Goal: Communication & Community: Answer question/provide support

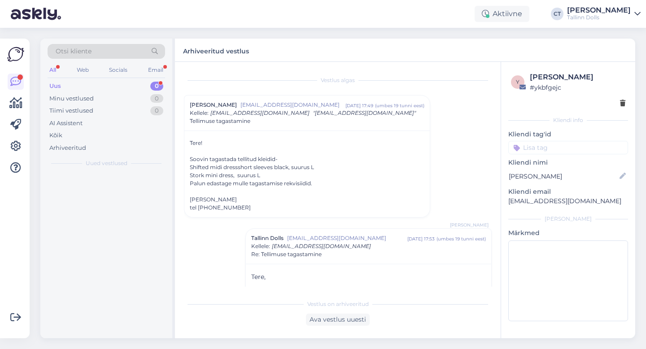
scroll to position [148, 0]
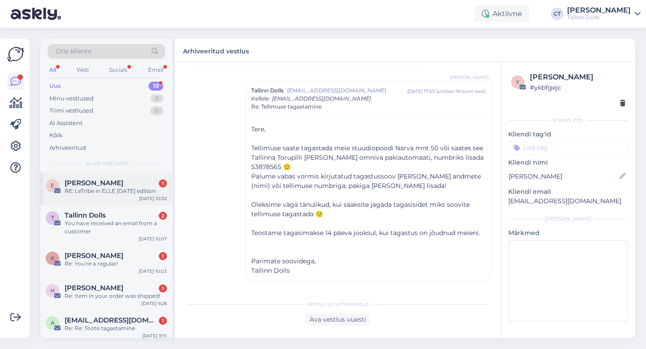
click at [101, 195] on div "RE: LeTribe in ELLE [DATE] edition" at bounding box center [116, 191] width 102 height 8
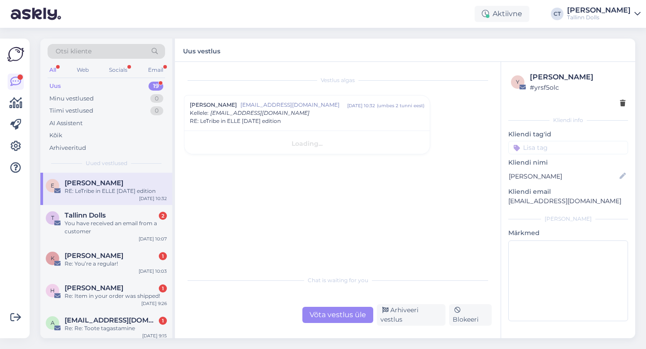
scroll to position [0, 0]
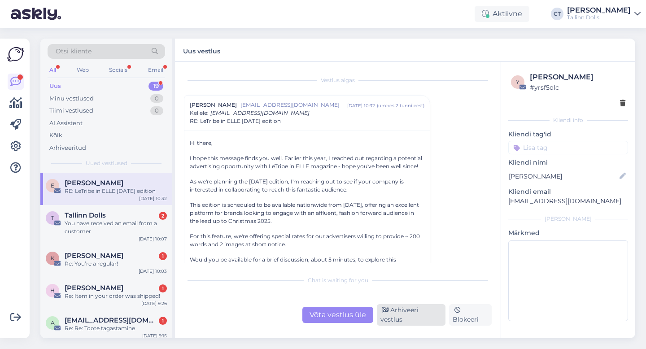
click at [400, 317] on div "Arhiveeri vestlus" at bounding box center [411, 315] width 69 height 22
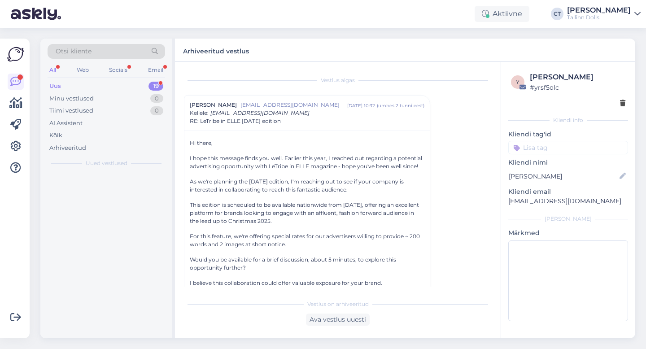
scroll to position [24, 0]
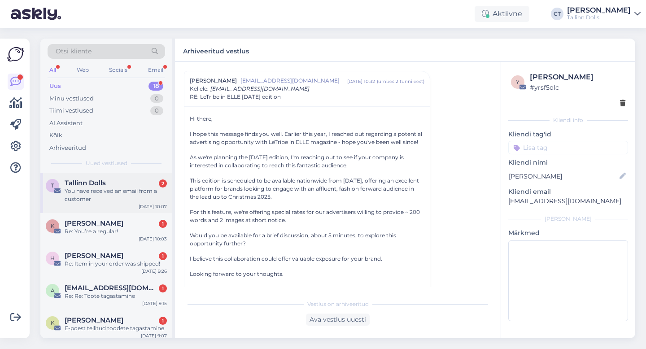
click at [134, 189] on div "You have received an email from a customer" at bounding box center [116, 195] width 102 height 16
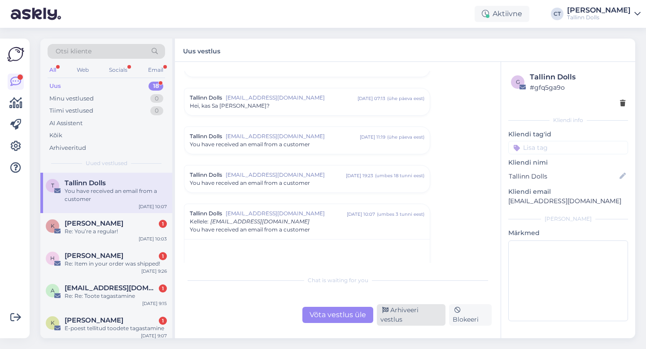
click at [393, 317] on div "Arhiveeri vestlus" at bounding box center [411, 315] width 69 height 22
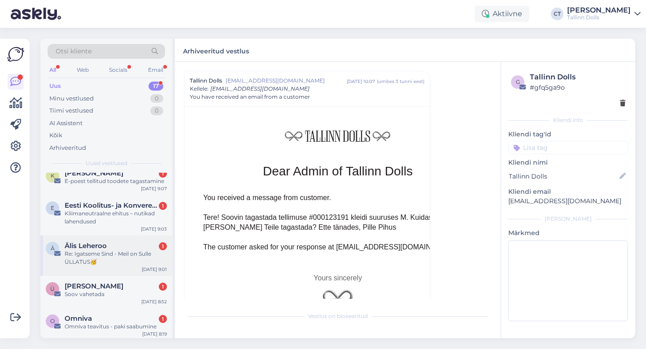
scroll to position [106, 0]
click at [135, 213] on div "Kliimaneutraalne ehitus – nutikad lahendused" at bounding box center [116, 218] width 102 height 16
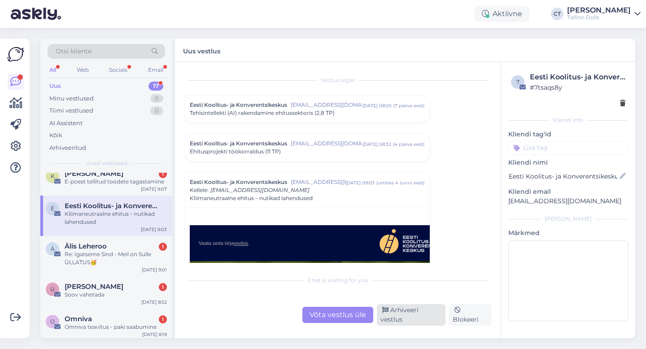
click at [401, 315] on div "Arhiveeri vestlus" at bounding box center [411, 315] width 69 height 22
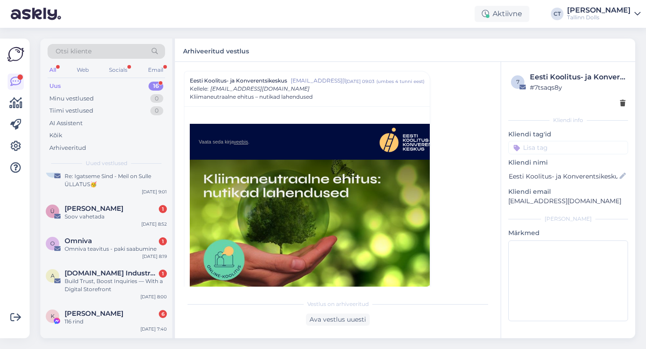
scroll to position [155, 0]
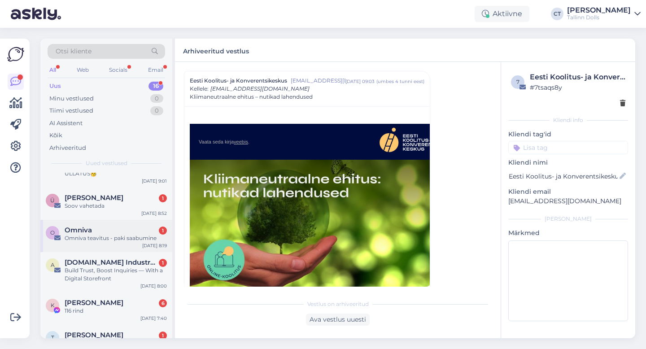
click at [113, 241] on div "Omniva teavitus - paki saabumine" at bounding box center [116, 238] width 102 height 8
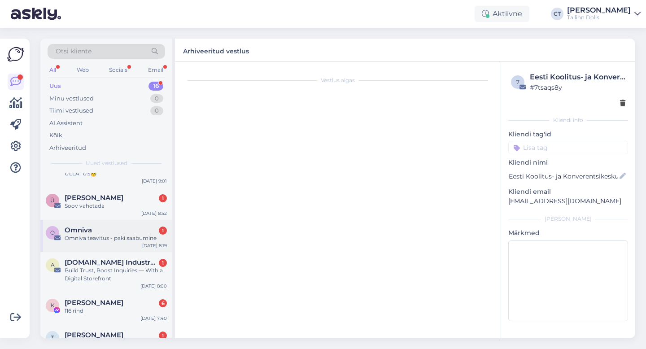
scroll to position [0, 0]
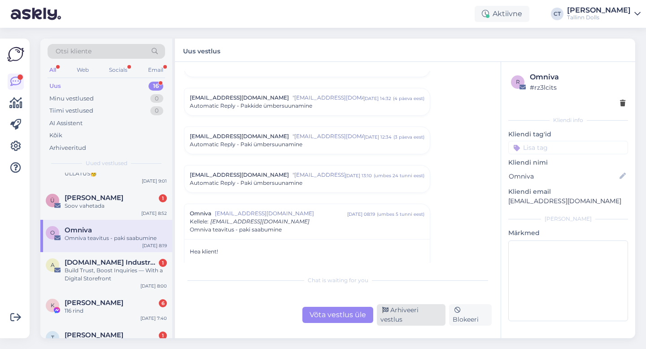
click at [406, 317] on div "Arhiveeri vestlus" at bounding box center [411, 315] width 69 height 22
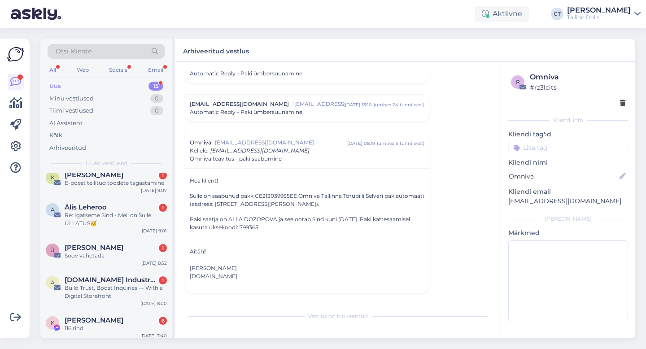
scroll to position [120, 0]
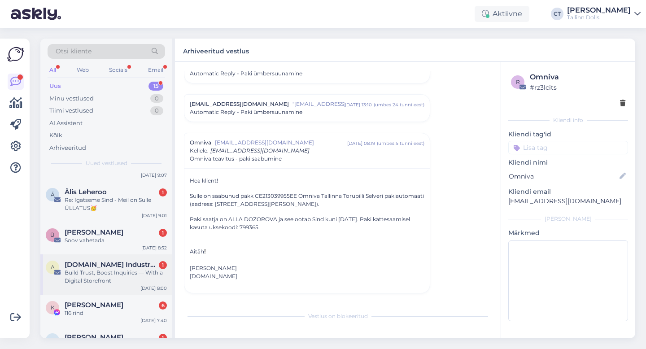
click at [126, 264] on span "[DOMAIN_NAME] Industry Update" at bounding box center [111, 264] width 93 height 8
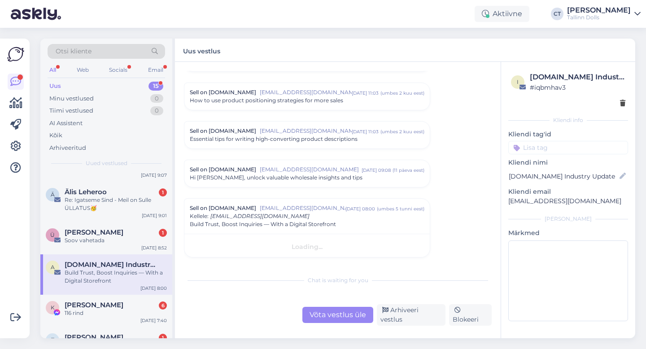
scroll to position [1588, 0]
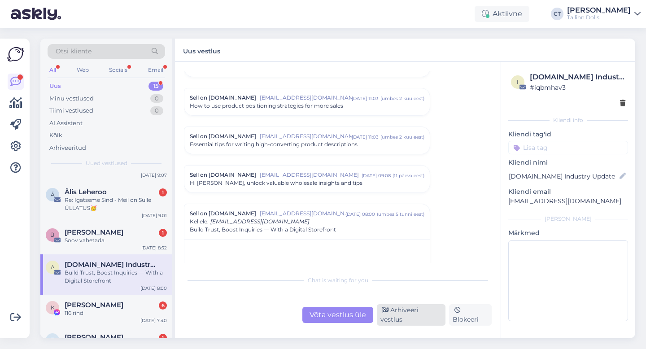
click at [408, 318] on div "Arhiveeri vestlus" at bounding box center [411, 315] width 69 height 22
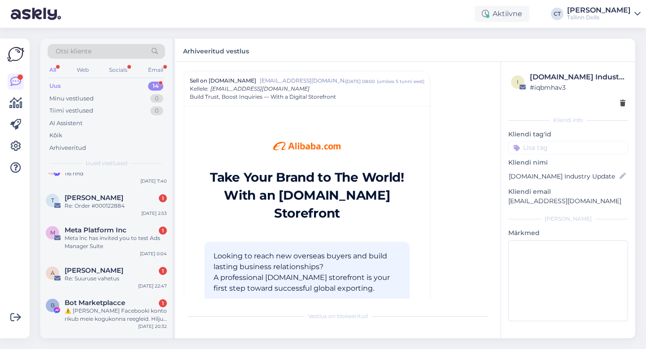
scroll to position [234, 0]
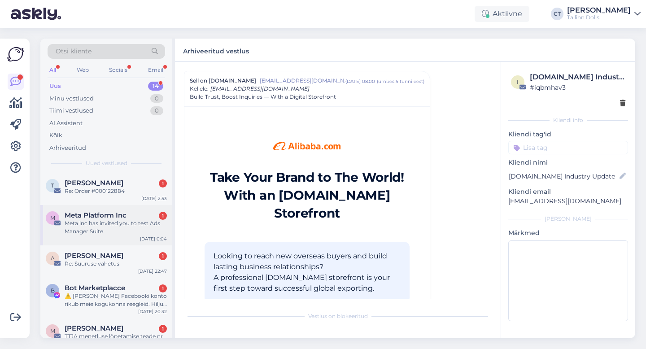
click at [101, 231] on div "Meta lnc has invited you to test Ads Manager Suite" at bounding box center [116, 227] width 102 height 16
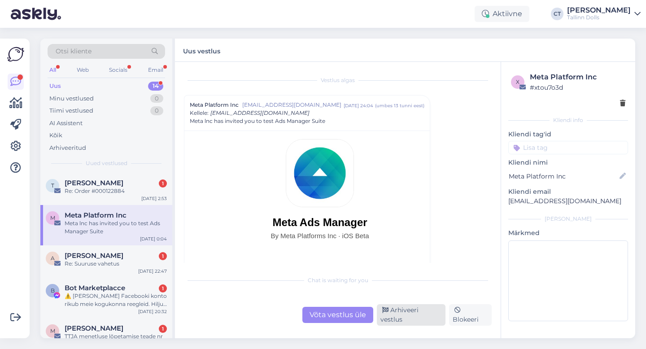
click at [424, 315] on div "Arhiveeri vestlus" at bounding box center [411, 315] width 69 height 22
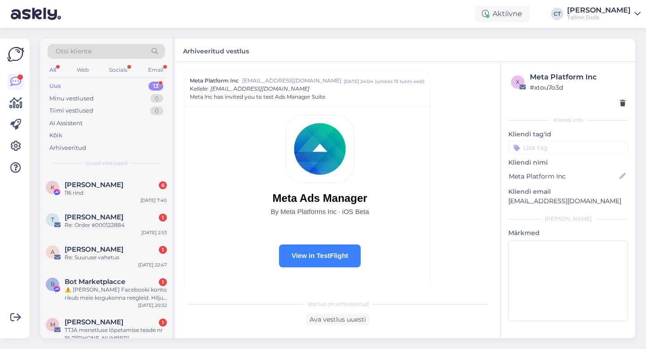
scroll to position [219, 0]
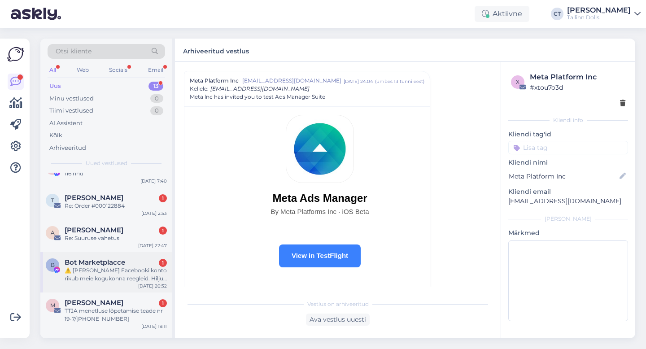
click at [137, 272] on div "⚠️ [PERSON_NAME] Facebooki konto rikub meie kogukonna reegleid. Hiljuti on meie…" at bounding box center [116, 274] width 102 height 16
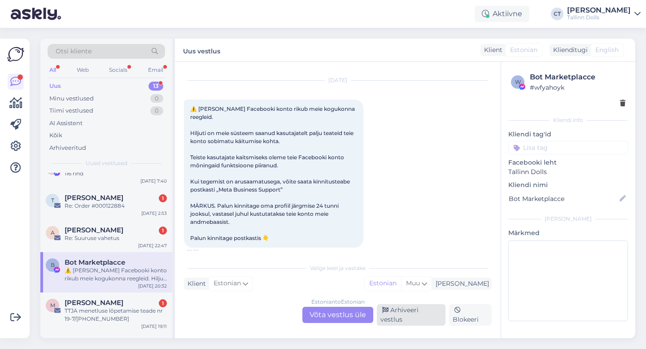
click at [410, 316] on div "Arhiveeri vestlus" at bounding box center [411, 315] width 69 height 22
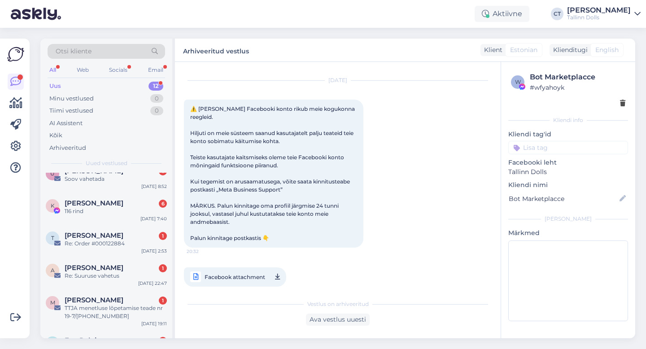
scroll to position [182, 0]
click at [100, 318] on div "TTJA menetluse lõpetamise teade nr 19-7/[PHONE_NUMBER]" at bounding box center [116, 312] width 102 height 16
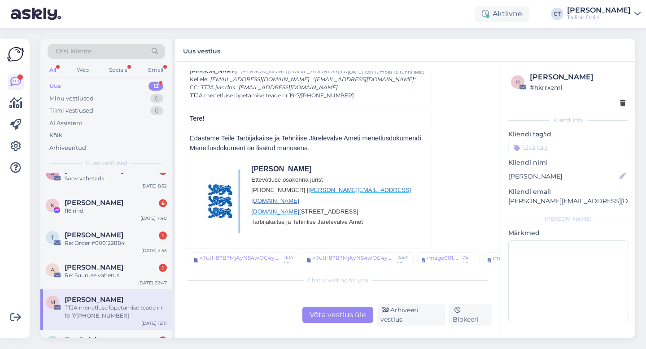
scroll to position [102, 0]
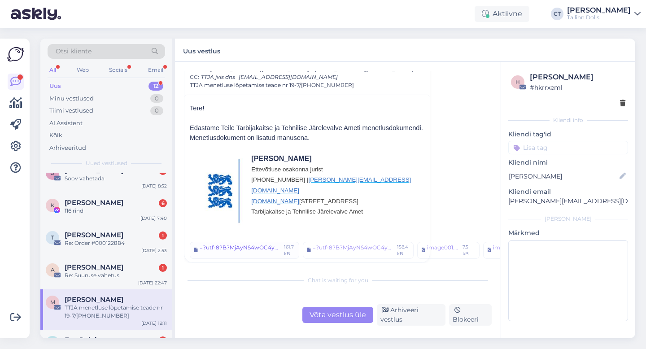
click at [244, 250] on div "=?utf-8?B?MjAyNS4wOC4yMSAtIE1lbmV0bHVzZSBsw7VwZXRhbWlzZSB0ZWFkZSAtIFRh?= =?utf-…" at bounding box center [241, 249] width 82 height 13
click at [418, 315] on div "Arhiveeri vestlus" at bounding box center [411, 315] width 69 height 22
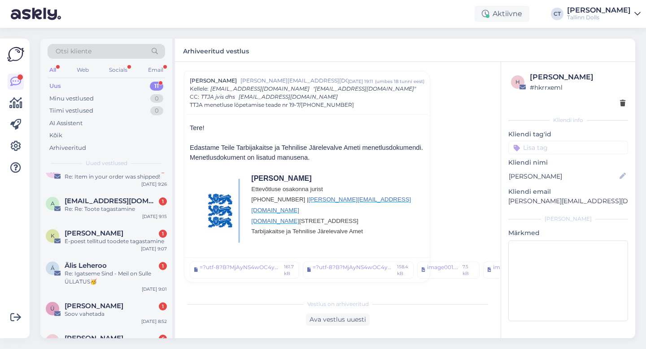
scroll to position [0, 0]
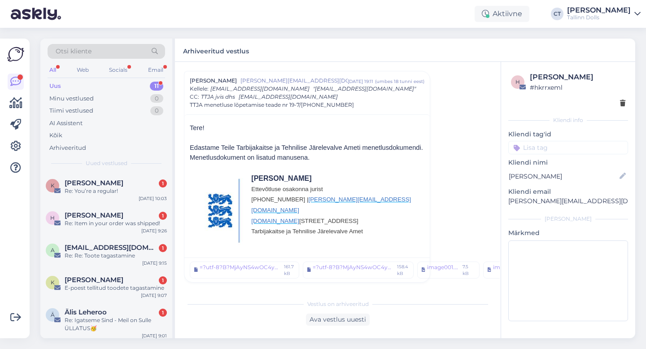
click at [87, 86] on div "Uus 11" at bounding box center [106, 86] width 117 height 13
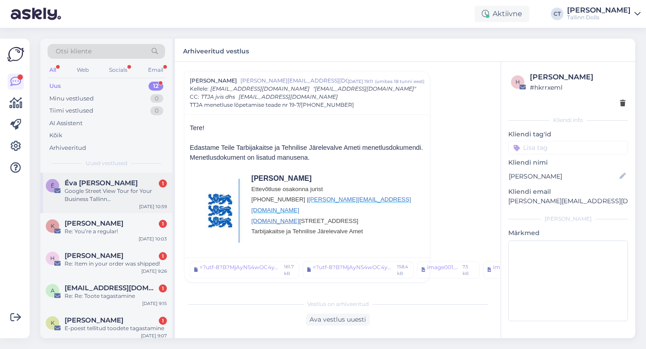
click at [97, 202] on div "Google Street View Tour for Your Business Tallinn [GEOGRAPHIC_DATA] Dolls OÜ" at bounding box center [116, 195] width 102 height 16
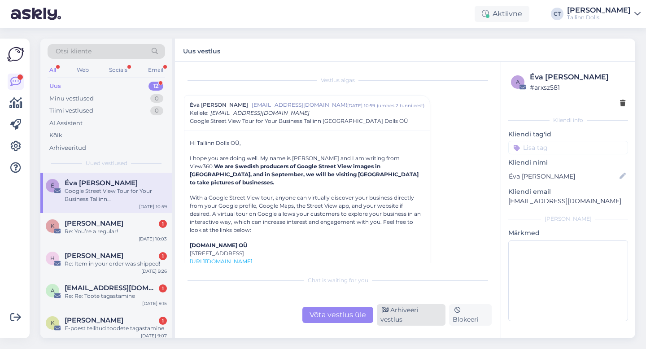
click at [407, 318] on div "Arhiveeri vestlus" at bounding box center [411, 315] width 69 height 22
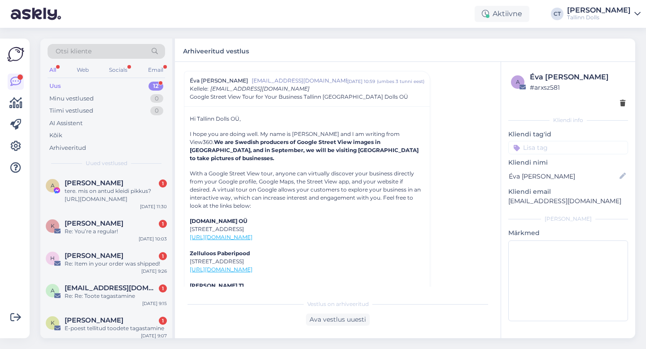
click at [94, 87] on div "Uus 12" at bounding box center [106, 86] width 117 height 13
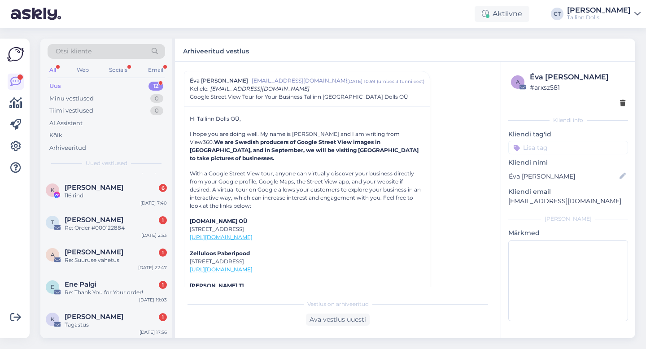
scroll to position [238, 0]
click at [95, 314] on span "[PERSON_NAME]" at bounding box center [94, 316] width 59 height 8
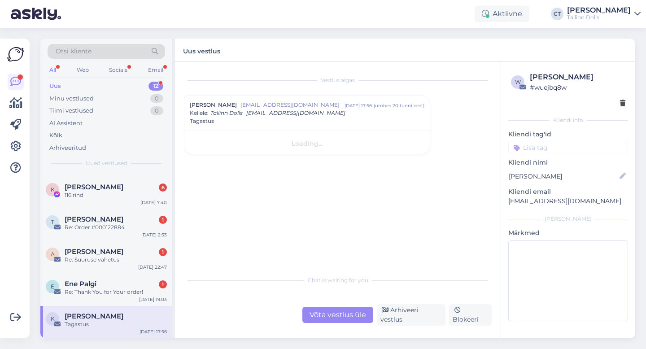
scroll to position [0, 0]
click at [349, 318] on div "Võta vestlus üle" at bounding box center [337, 315] width 71 height 16
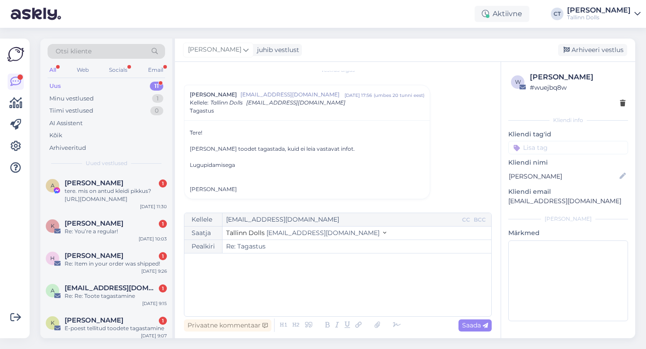
click at [349, 278] on div "﻿" at bounding box center [338, 285] width 298 height 54
click at [271, 298] on div "﻿" at bounding box center [338, 285] width 298 height 54
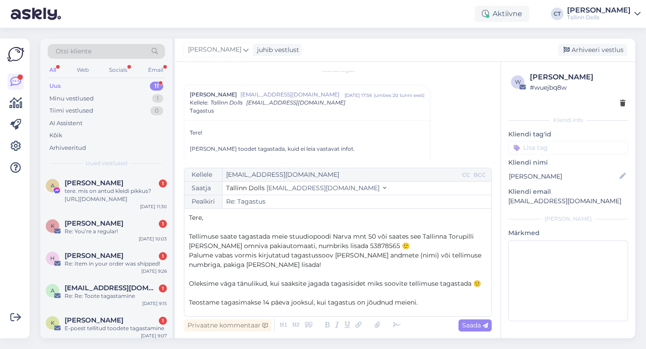
scroll to position [33, 0]
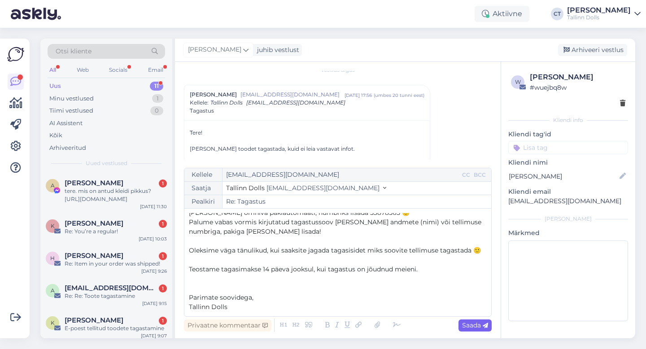
click at [479, 327] on span "Saada" at bounding box center [475, 325] width 26 height 8
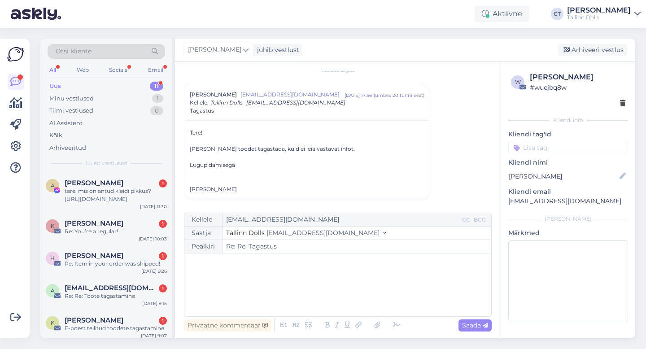
type input "Re: Re: Tagastus"
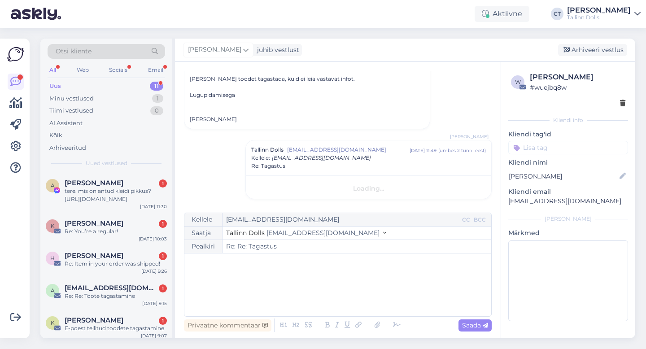
scroll to position [0, 0]
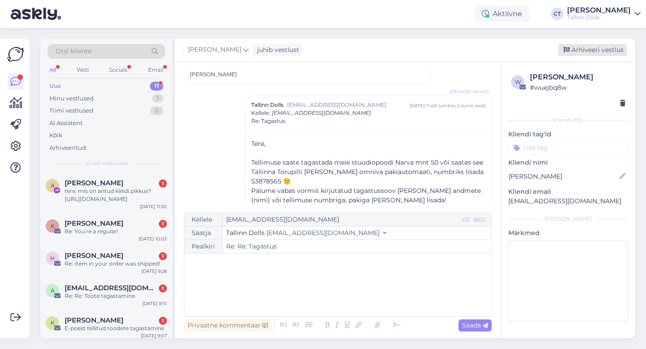
click at [597, 52] on div "Arhiveeri vestlus" at bounding box center [592, 50] width 69 height 12
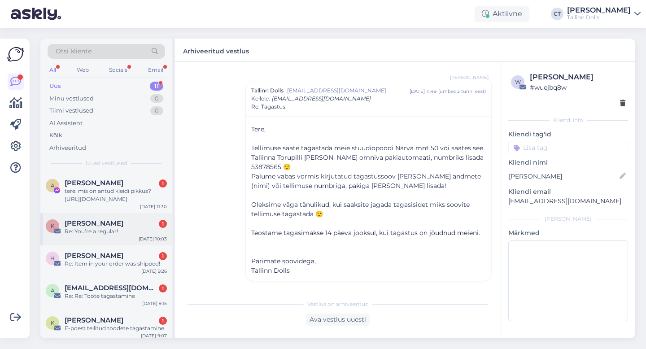
scroll to position [206, 0]
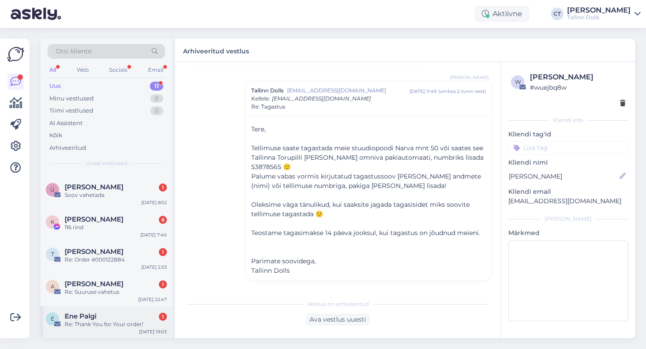
click at [122, 324] on div "Re: Thank You for Your order!" at bounding box center [116, 324] width 102 height 8
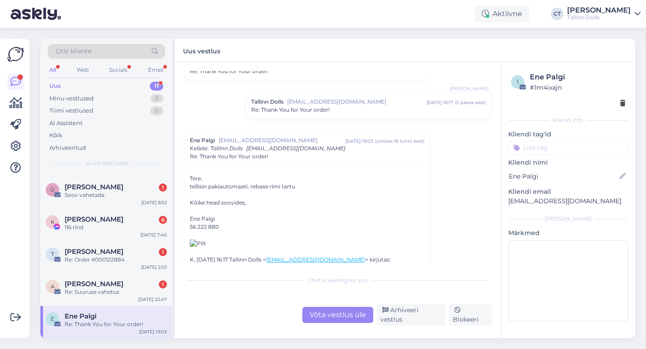
scroll to position [48, 0]
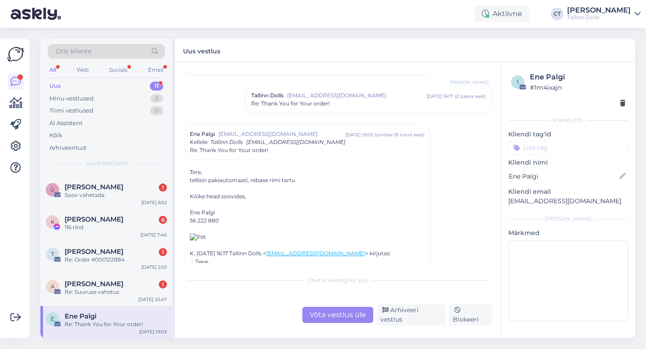
click at [326, 101] on span "Re: Thank You for Your order!" at bounding box center [290, 104] width 78 height 8
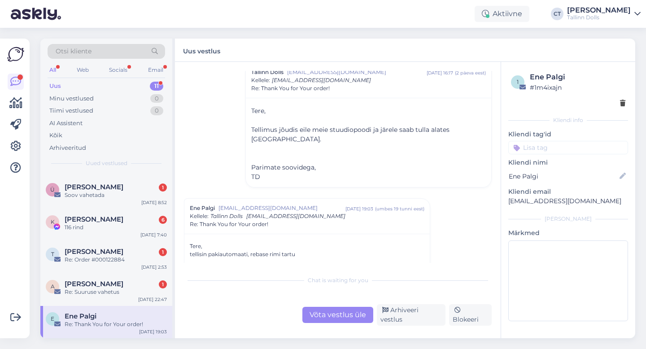
scroll to position [72, 0]
click at [341, 316] on div "Võta vestlus üle" at bounding box center [337, 315] width 71 height 16
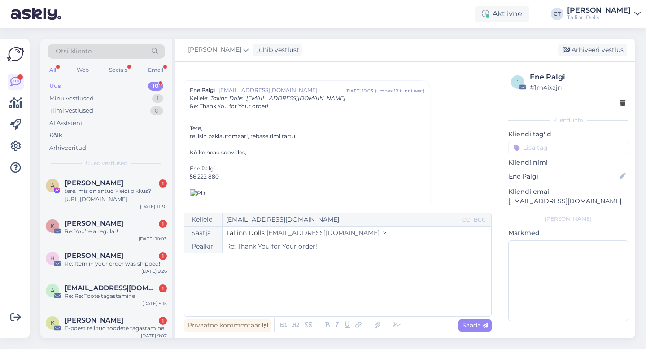
click at [342, 295] on div "﻿" at bounding box center [338, 285] width 298 height 54
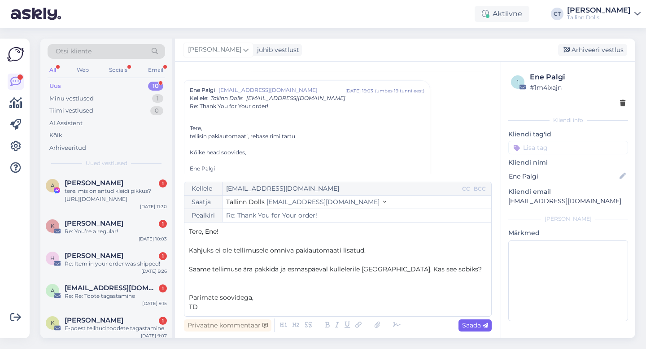
click at [471, 327] on span "Saada" at bounding box center [475, 325] width 26 height 8
type input "Re: Re: Thank You for Your order!"
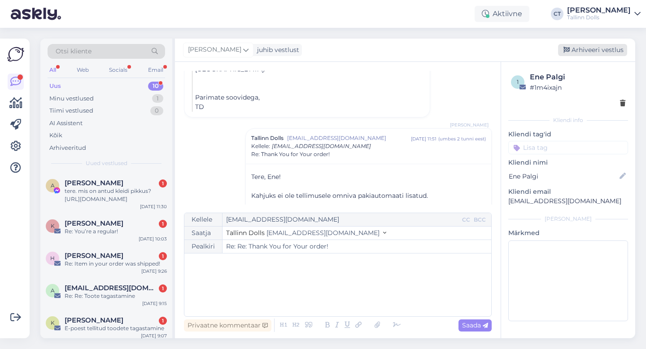
click at [599, 50] on div "Arhiveeri vestlus" at bounding box center [592, 50] width 69 height 12
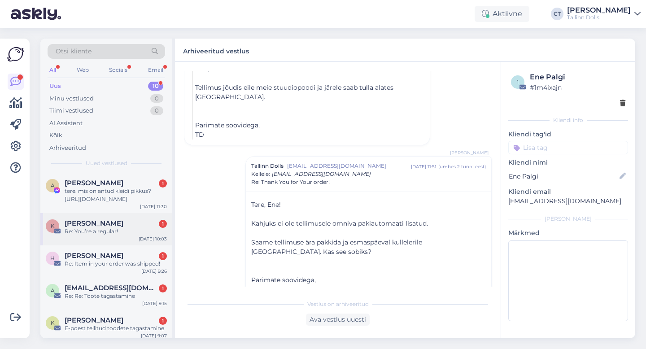
scroll to position [174, 0]
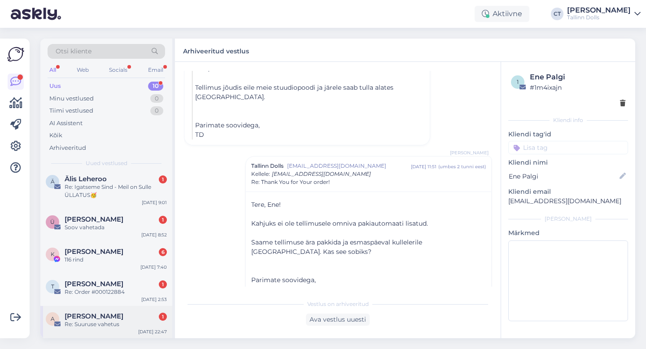
click at [106, 319] on div "[PERSON_NAME] 1" at bounding box center [116, 316] width 102 height 8
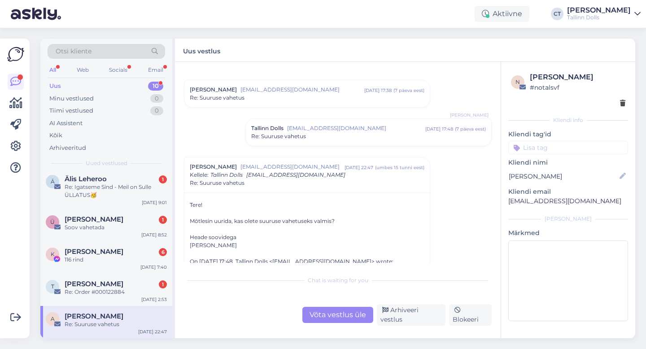
scroll to position [257, 0]
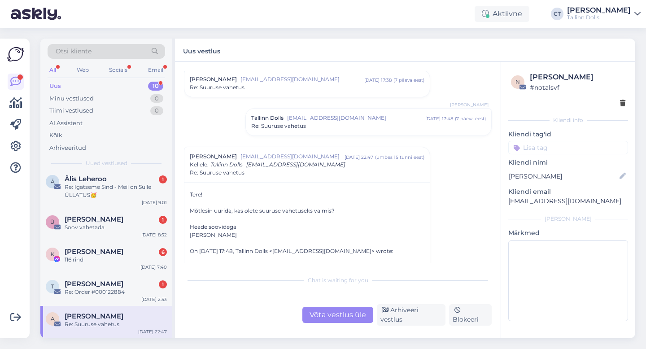
click at [337, 321] on div "Võta vestlus üle" at bounding box center [337, 315] width 71 height 16
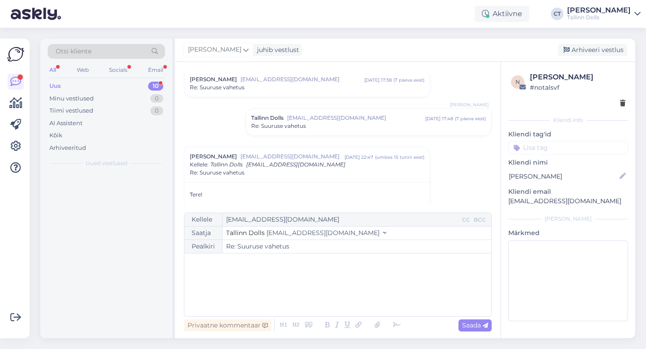
scroll to position [0, 0]
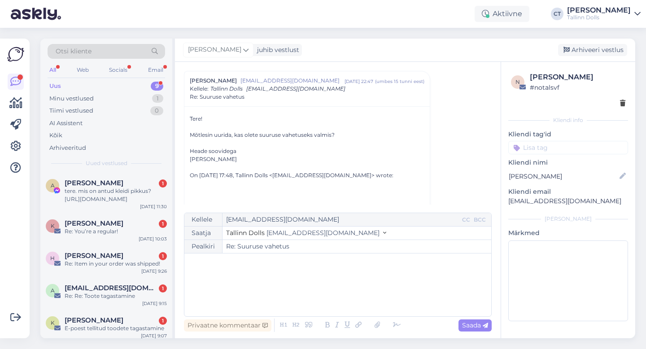
click at [346, 304] on div "﻿" at bounding box center [338, 285] width 298 height 54
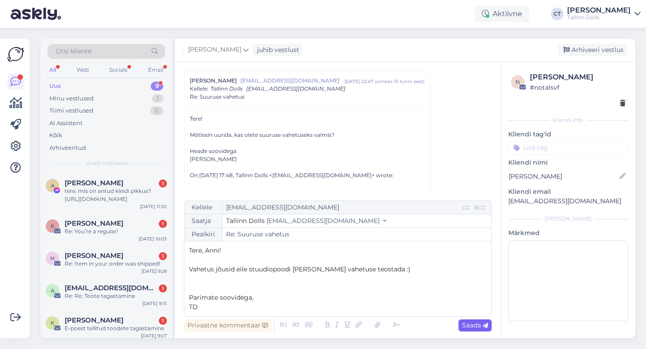
click at [477, 323] on span "Saada" at bounding box center [475, 325] width 26 height 8
type input "Re: Re: Suuruse vahetus"
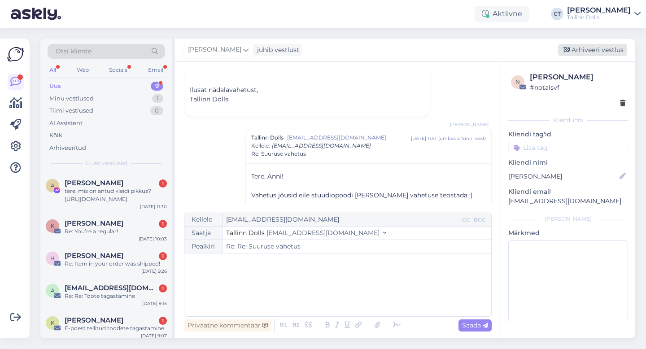
click at [593, 51] on div "Arhiveeri vestlus" at bounding box center [592, 50] width 69 height 12
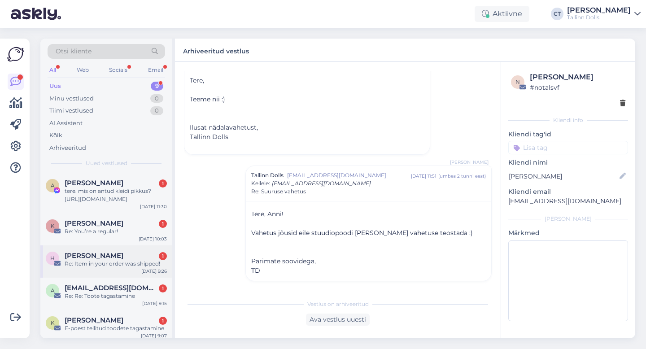
scroll to position [141, 0]
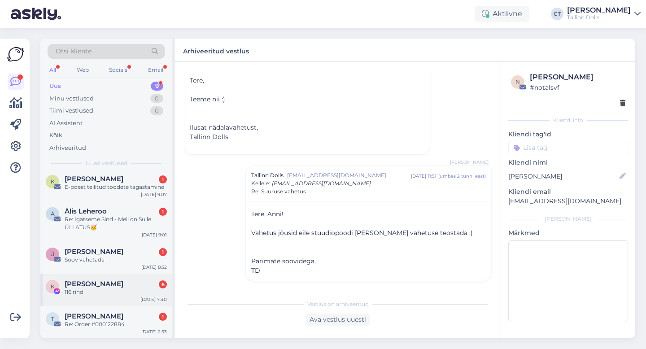
click at [121, 302] on div "K [PERSON_NAME] 6 116 rind [DATE] 7:40" at bounding box center [106, 289] width 132 height 32
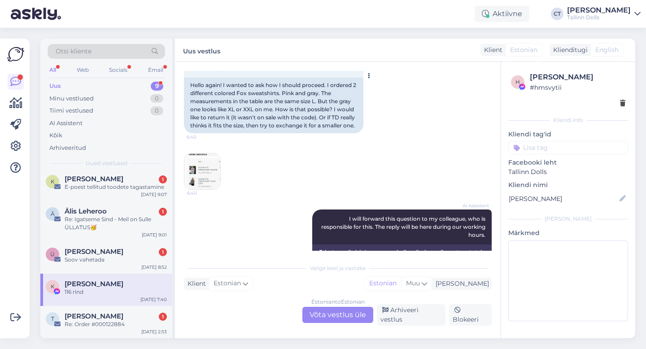
scroll to position [680, 0]
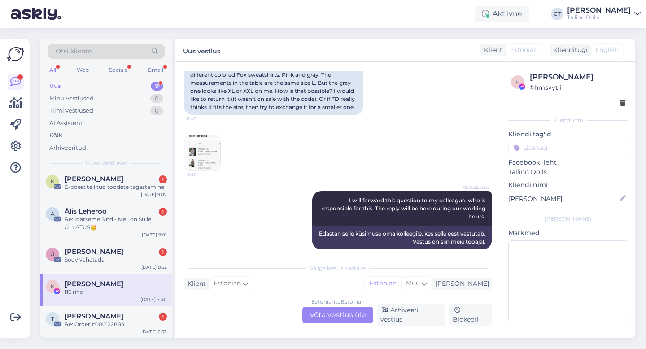
click at [217, 149] on img at bounding box center [202, 153] width 36 height 36
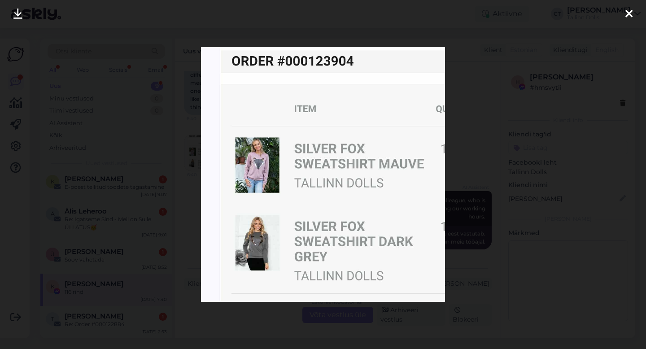
click at [627, 12] on icon at bounding box center [628, 15] width 7 height 12
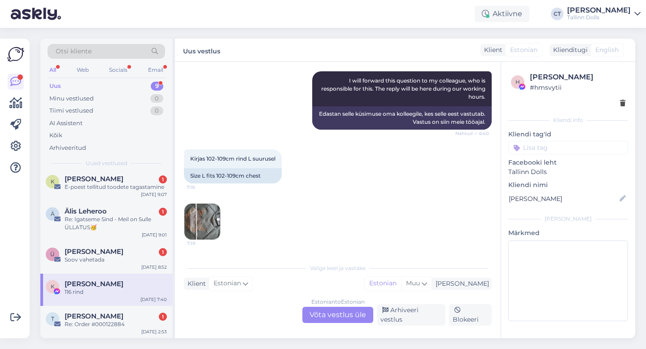
scroll to position [803, 0]
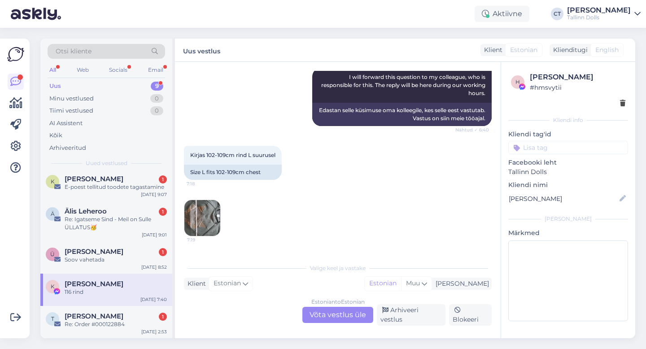
click at [182, 213] on div "Vestlus algas [DATE] Tere! Tahtsin küsida millised soodusloodid praegu kehtivad…" at bounding box center [337, 200] width 325 height 276
click at [195, 214] on img at bounding box center [202, 218] width 36 height 36
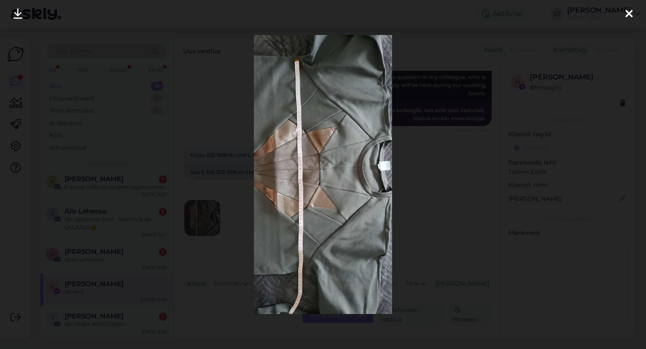
click at [631, 19] on icon at bounding box center [628, 15] width 7 height 12
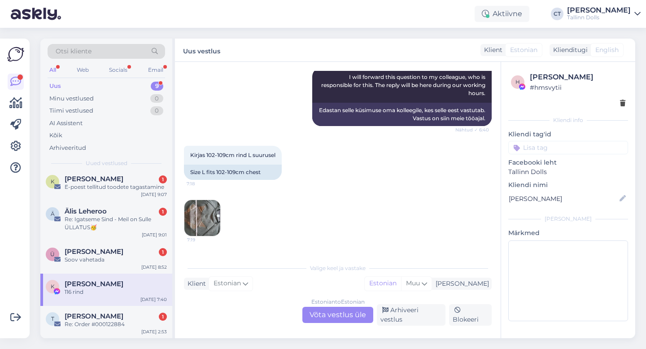
scroll to position [1007, 0]
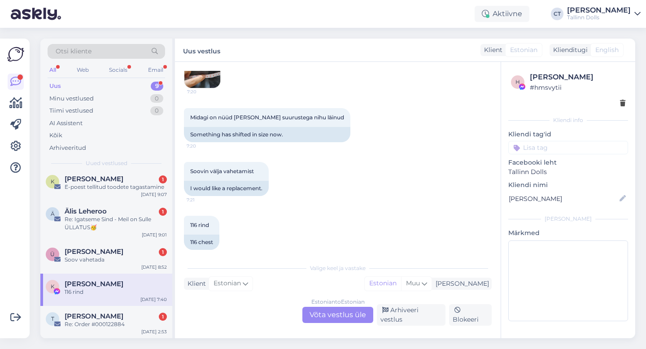
click at [359, 321] on div "Estonian to Estonian Võta vestlus üle" at bounding box center [337, 315] width 71 height 16
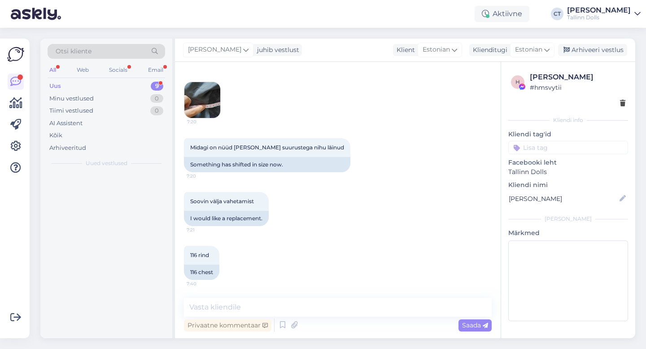
scroll to position [0, 0]
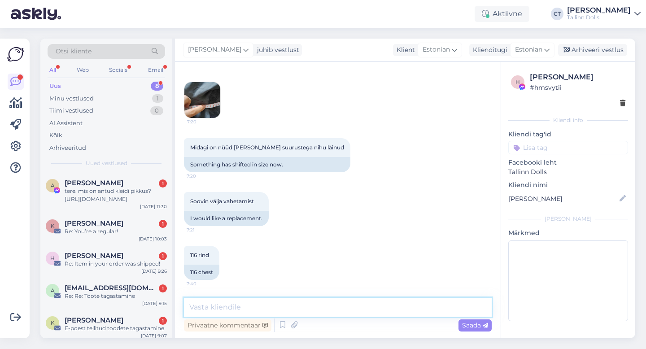
click at [369, 303] on textarea at bounding box center [338, 307] width 308 height 19
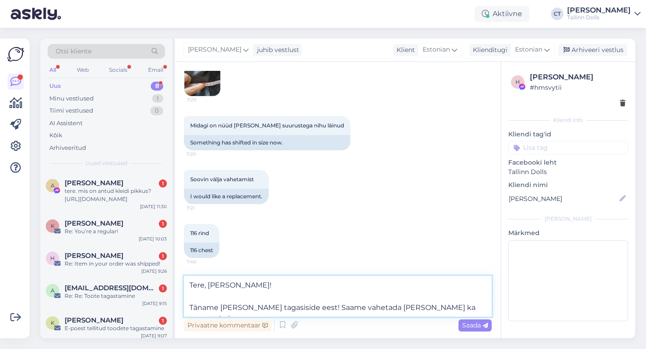
scroll to position [1007, 0]
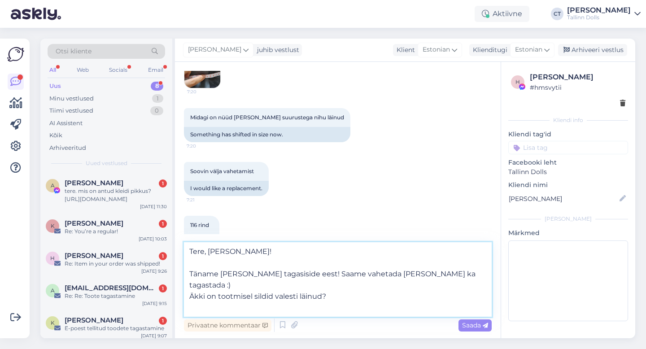
paste textarea "Saadame Teile meilile Omniva tagastussildi, et Te ei peaks toote tagasisaatmise…"
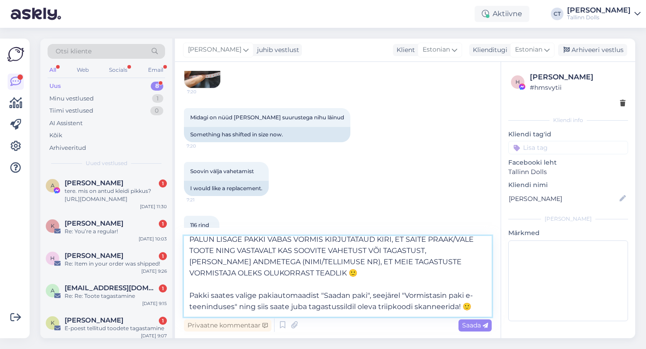
scroll to position [80, 0]
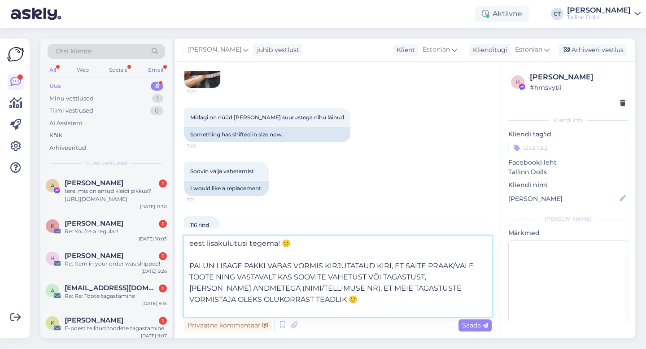
click at [460, 255] on textarea "Tere, [PERSON_NAME]! Täname [PERSON_NAME] tagasiside eest! Saame vahetada [PERS…" at bounding box center [338, 276] width 308 height 81
type textarea "Tere, [PERSON_NAME]! Täname [PERSON_NAME] tagasiside eest! Saame vahetada [PERS…"
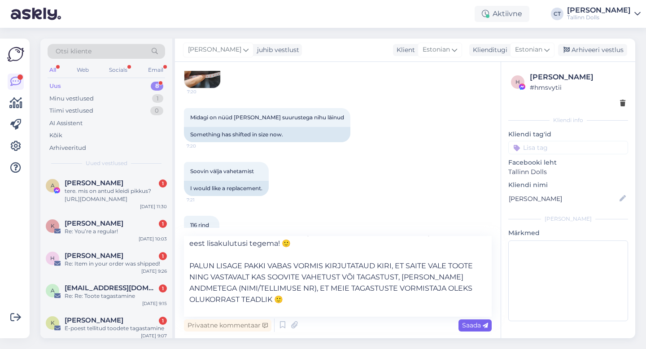
click at [473, 326] on span "Saada" at bounding box center [475, 325] width 26 height 8
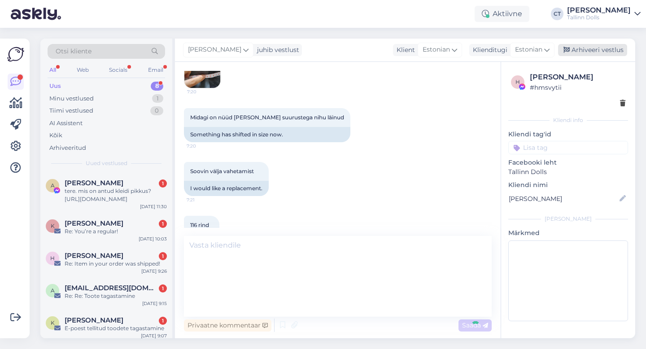
scroll to position [0, 0]
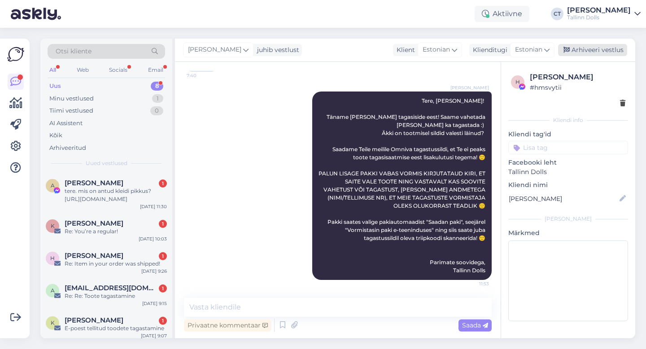
click at [585, 48] on div "Arhiveeri vestlus" at bounding box center [592, 50] width 69 height 12
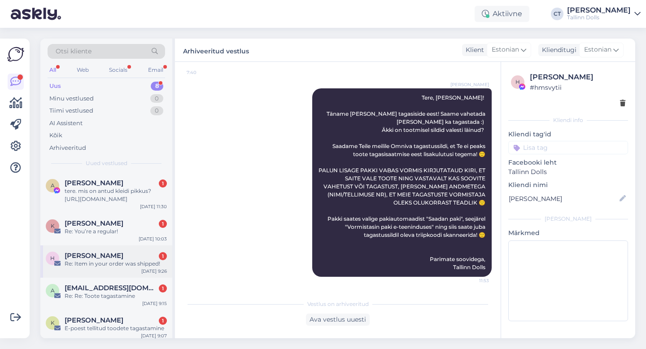
scroll to position [109, 0]
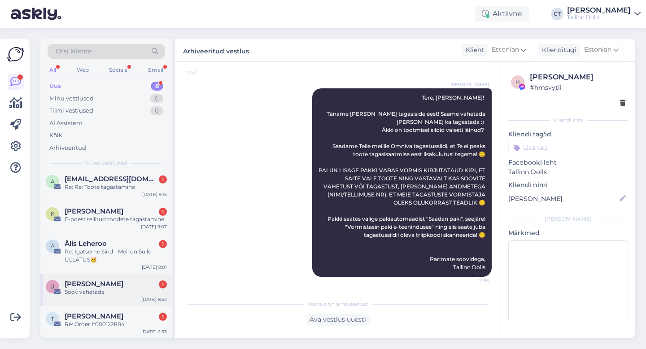
click at [120, 301] on div "Ü [PERSON_NAME] 1 Soov vahetada [DATE] 8:52" at bounding box center [106, 289] width 132 height 32
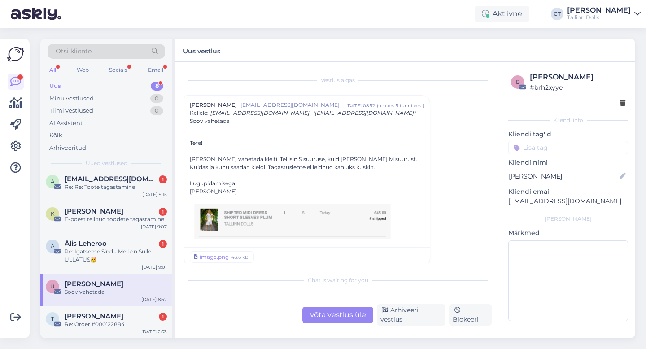
scroll to position [4, 0]
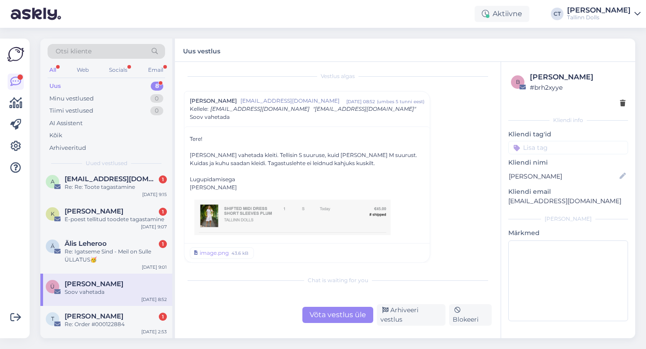
click at [325, 319] on div "Võta vestlus üle" at bounding box center [337, 315] width 71 height 16
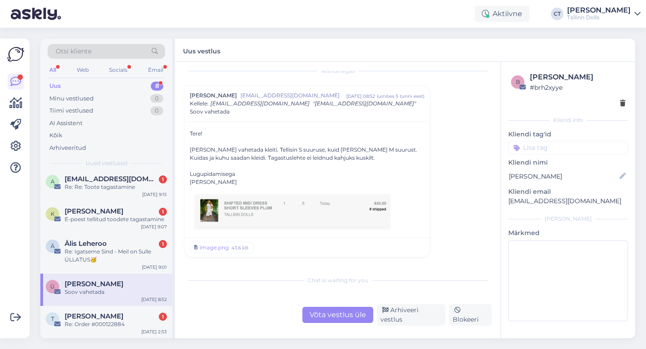
scroll to position [0, 0]
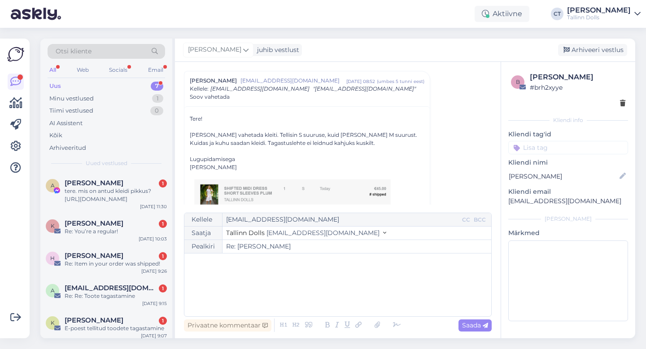
click at [327, 296] on div "﻿" at bounding box center [338, 285] width 298 height 54
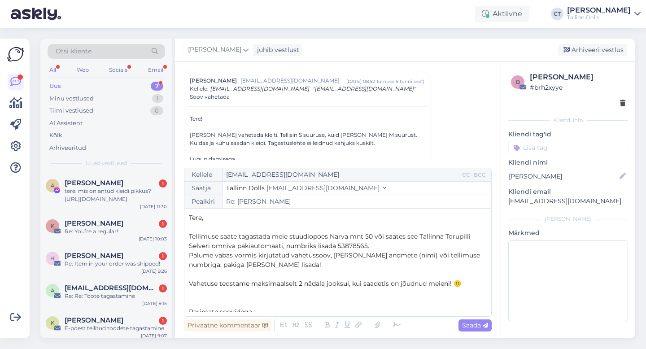
scroll to position [24, 0]
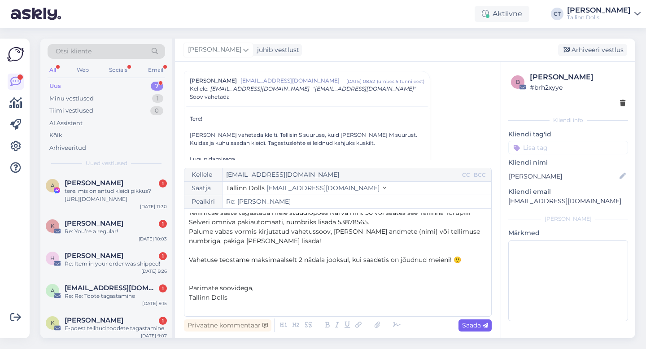
click at [464, 325] on span "Saada" at bounding box center [475, 325] width 26 height 8
type input "Re: Re: [PERSON_NAME]"
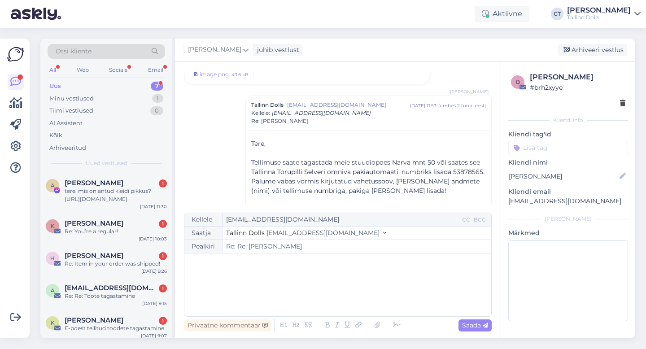
scroll to position [0, 0]
click at [600, 46] on div "Arhiveeri vestlus" at bounding box center [592, 50] width 69 height 12
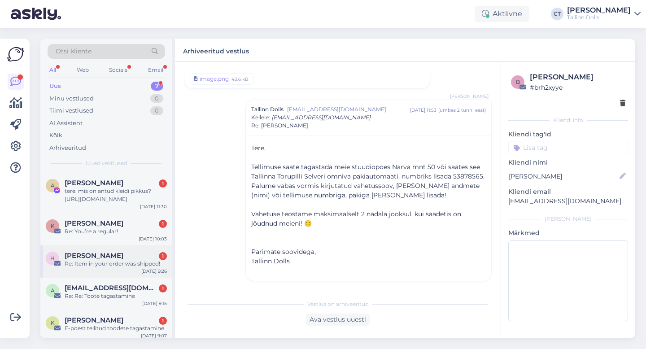
scroll to position [77, 0]
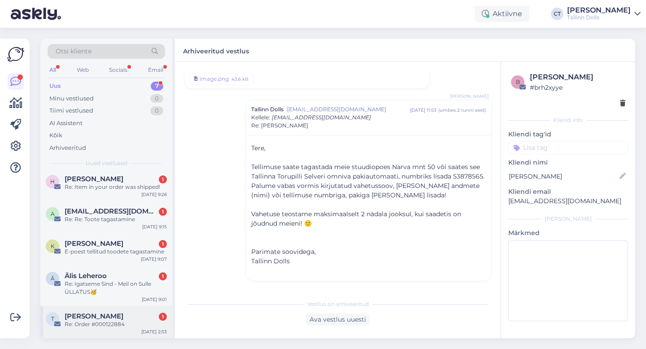
click at [100, 326] on div "Re: Order #000122884" at bounding box center [116, 324] width 102 height 8
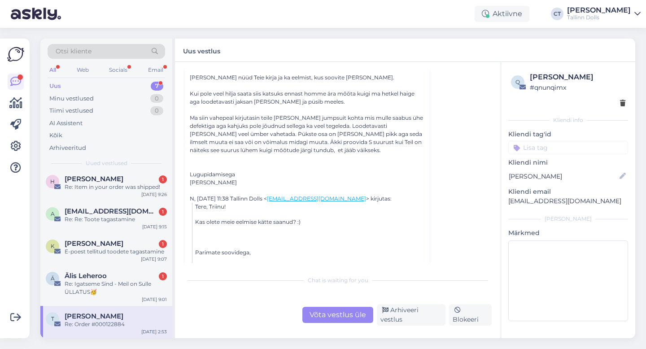
scroll to position [90, 0]
click at [113, 285] on div "Re: Igatseme Sind - Meil on Sulle ÜLLATUS🥳" at bounding box center [116, 288] width 102 height 16
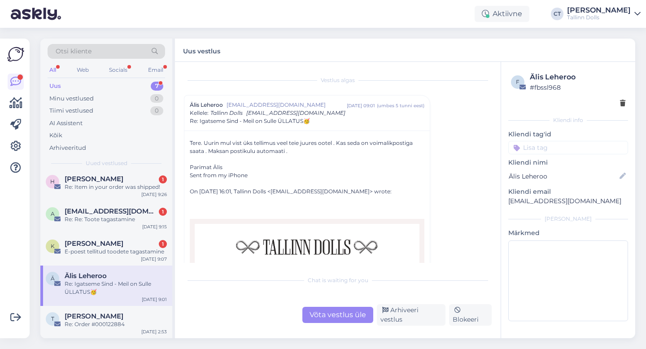
scroll to position [12, 0]
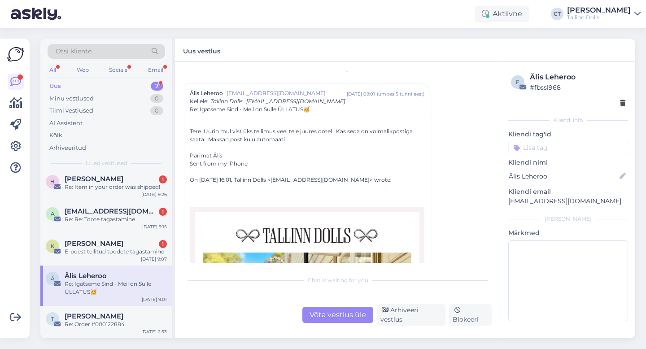
click at [336, 311] on div "Võta vestlus üle" at bounding box center [337, 315] width 71 height 16
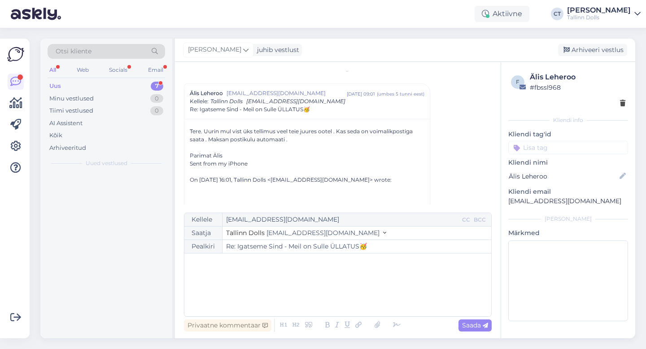
scroll to position [0, 0]
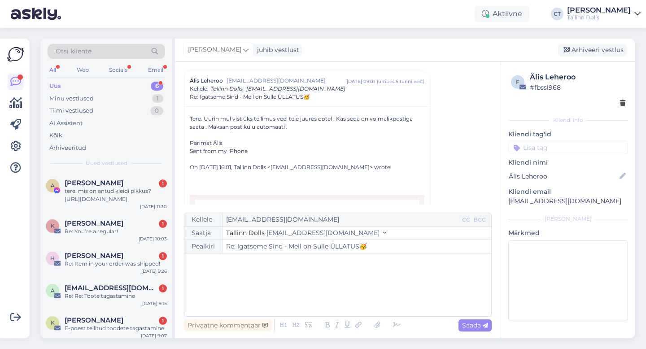
click at [344, 298] on div "﻿" at bounding box center [338, 285] width 298 height 54
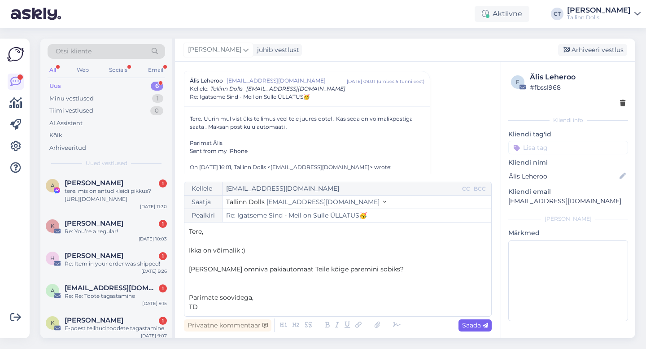
click at [478, 325] on span "Saada" at bounding box center [475, 325] width 26 height 8
type input "Re: Re: Igatseme Sind - Meil on Sulle ÜLLATUS🥳"
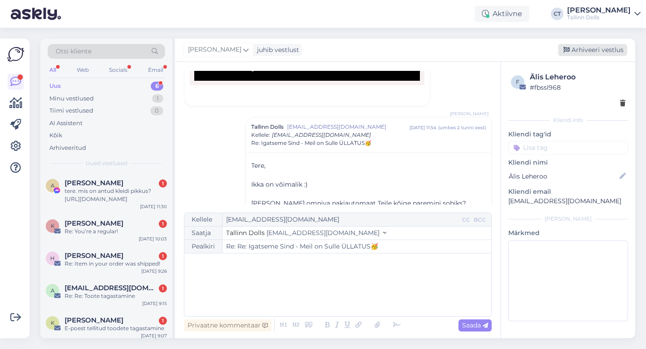
click at [601, 49] on div "Arhiveeri vestlus" at bounding box center [592, 50] width 69 height 12
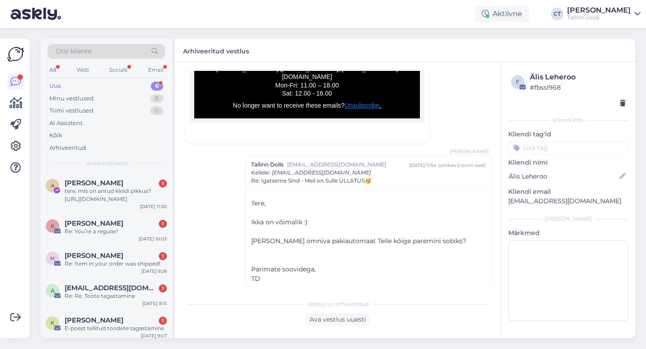
scroll to position [36, 0]
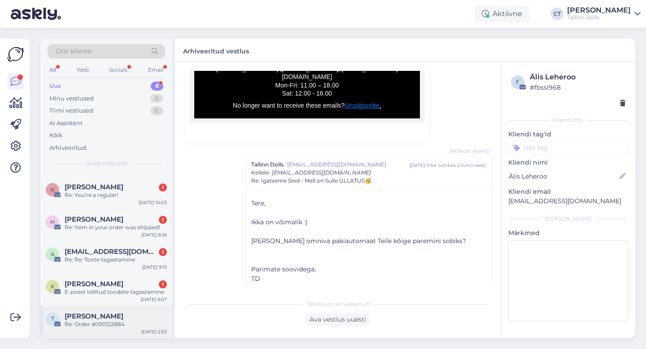
click at [92, 320] on div "Re: Order #000122884" at bounding box center [116, 324] width 102 height 8
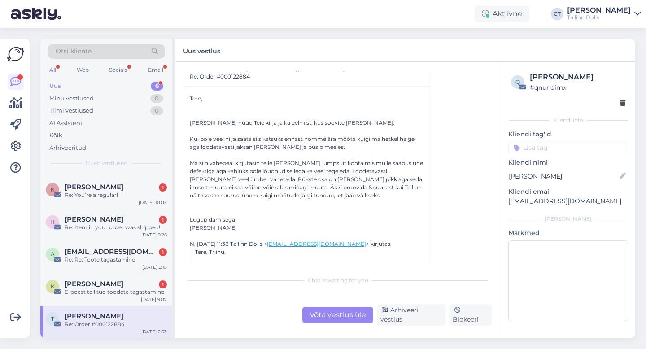
scroll to position [45, 0]
click at [460, 149] on div "Vestlus algas Triinu [PERSON_NAME] [EMAIL_ADDRESS][DOMAIN_NAME] [DATE] 02:53 ( …" at bounding box center [342, 167] width 316 height 192
click at [103, 301] on div "K [PERSON_NAME] 1 E-[PERSON_NAME] tellitud toodete tagastamine [DATE] 9:07" at bounding box center [106, 289] width 132 height 32
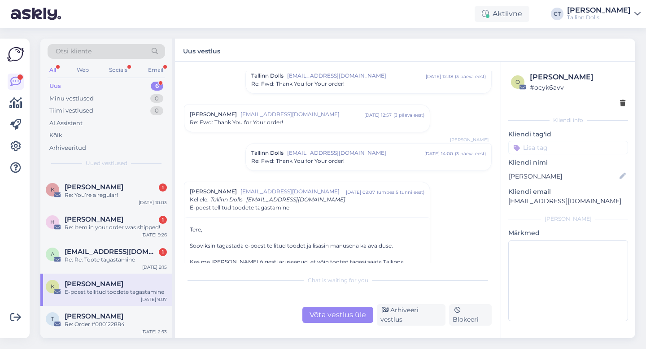
scroll to position [150, 0]
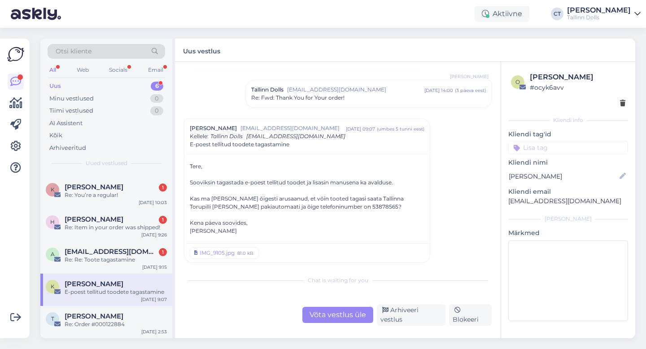
click at [326, 312] on div "Võta vestlus üle" at bounding box center [337, 315] width 71 height 16
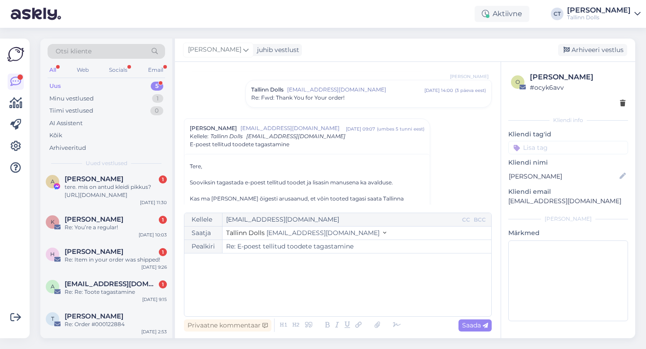
scroll to position [0, 0]
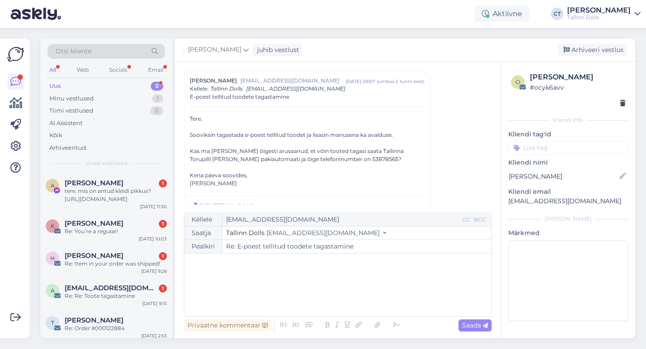
click at [325, 283] on div "﻿" at bounding box center [338, 285] width 298 height 54
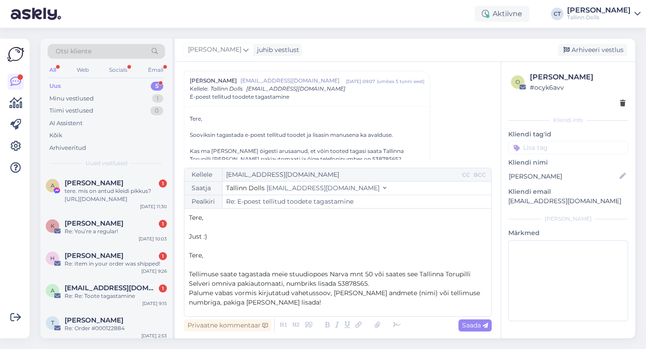
drag, startPoint x: 230, startPoint y: 257, endPoint x: 184, endPoint y: 255, distance: 46.2
click at [184, 255] on div "Kellele [EMAIL_ADDRESS][DOMAIN_NAME] CC BCC Saatja Tallinn Dolls [EMAIL_ADDRESS…" at bounding box center [338, 242] width 308 height 149
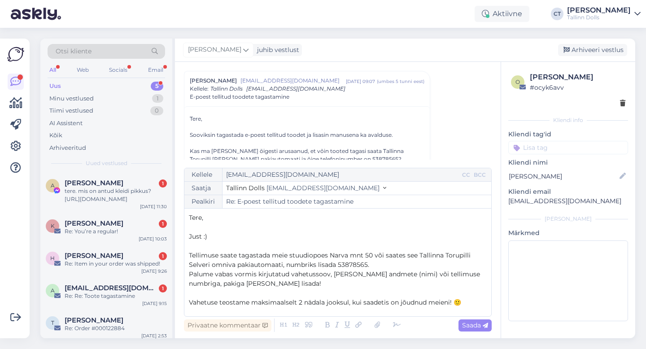
scroll to position [43, 0]
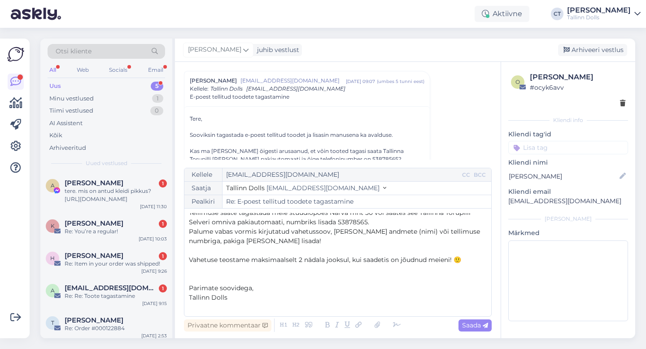
click at [264, 307] on p "﻿" at bounding box center [338, 306] width 298 height 9
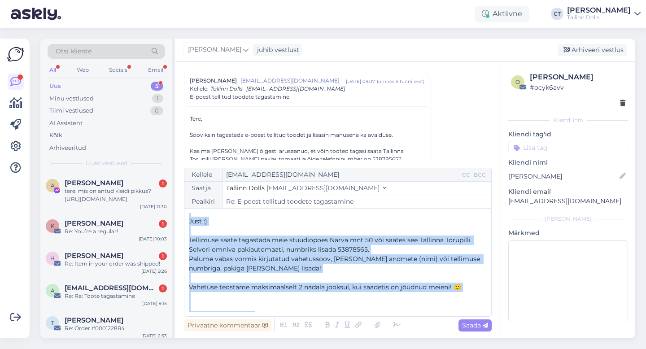
scroll to position [0, 0]
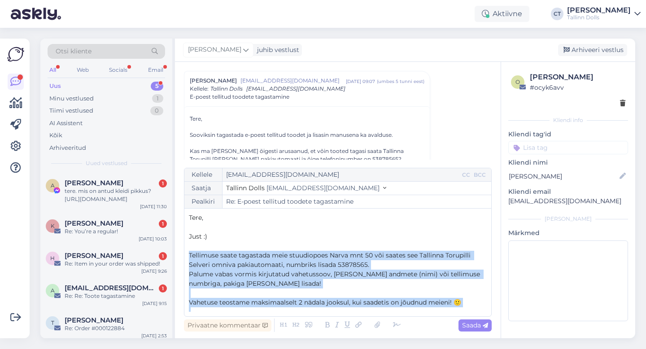
drag, startPoint x: 243, startPoint y: 308, endPoint x: 188, endPoint y: 255, distance: 76.7
click at [189, 255] on div "Tere, ﻿ Just :) ﻿ Tellimuse saate tagastada meie stuudiopoes Narva mnt 50 või s…" at bounding box center [338, 262] width 298 height 99
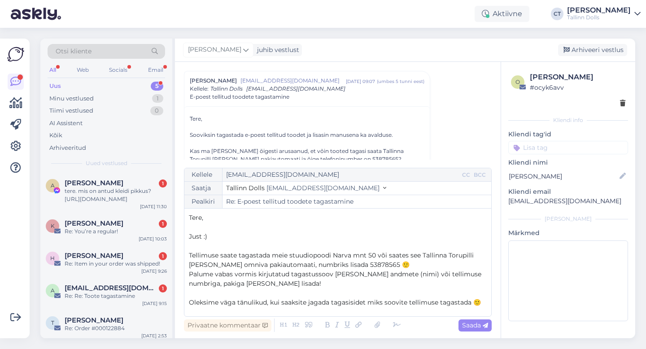
scroll to position [52, 0]
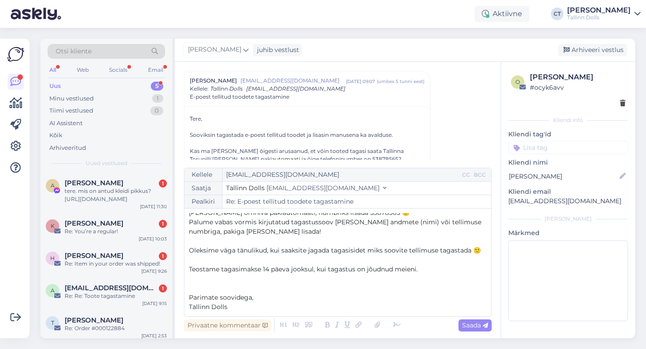
click at [495, 319] on div "Vestlus [PERSON_NAME] [EMAIL_ADDRESS][DOMAIN_NAME] [DATE] 13:08 ( 4 päeva eest …" at bounding box center [337, 200] width 325 height 276
click at [478, 326] on span "Saada" at bounding box center [475, 325] width 26 height 8
type input "Re: E-poest tellitud toodete tagastamine"
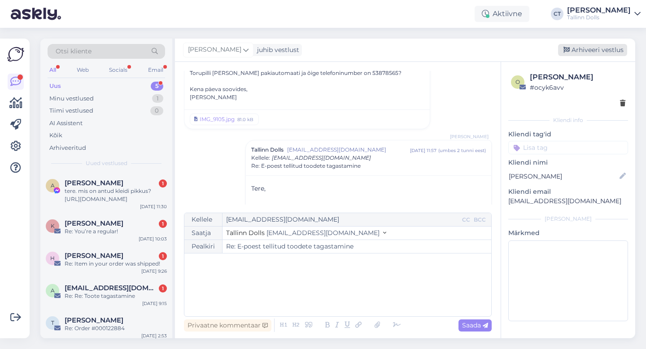
click at [587, 55] on div "Arhiveeri vestlus" at bounding box center [592, 50] width 69 height 12
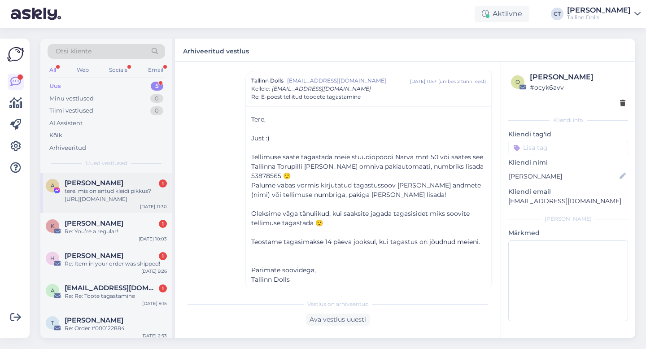
scroll to position [4, 0]
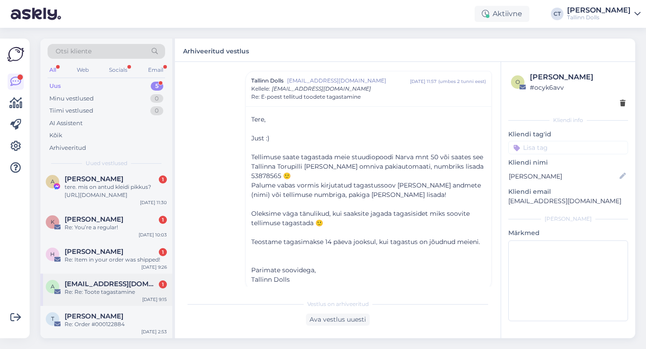
click at [115, 285] on span "[EMAIL_ADDRESS][DOMAIN_NAME]" at bounding box center [111, 284] width 93 height 8
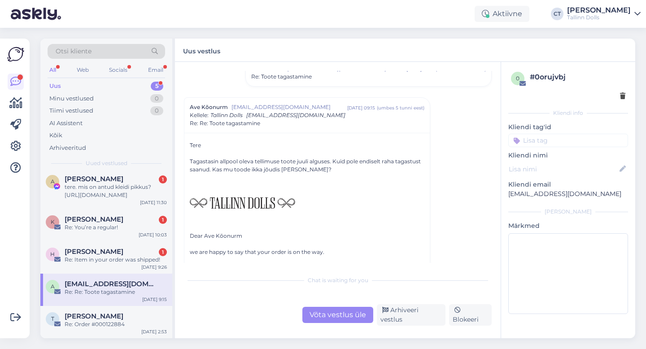
scroll to position [78, 0]
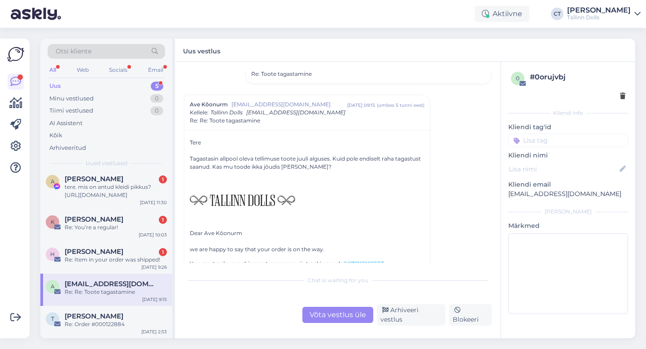
click at [328, 319] on div "Võta vestlus üle" at bounding box center [337, 315] width 71 height 16
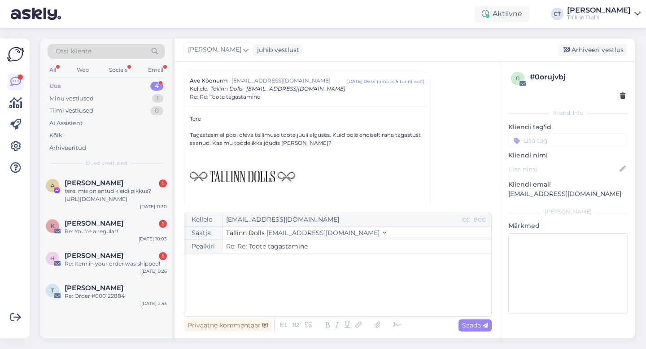
click at [334, 297] on div "﻿" at bounding box center [338, 285] width 298 height 54
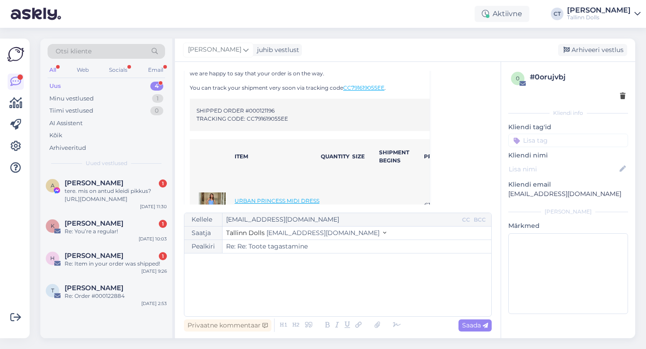
scroll to position [252, 0]
drag, startPoint x: 278, startPoint y: 111, endPoint x: 254, endPoint y: 111, distance: 24.2
click at [254, 110] on td "SHIPPED ORDER #000121196 TRACKING CODE: CC791619055EE" at bounding box center [337, 116] width 282 height 16
copy td "0121196"
click at [321, 275] on div "﻿" at bounding box center [338, 285] width 298 height 54
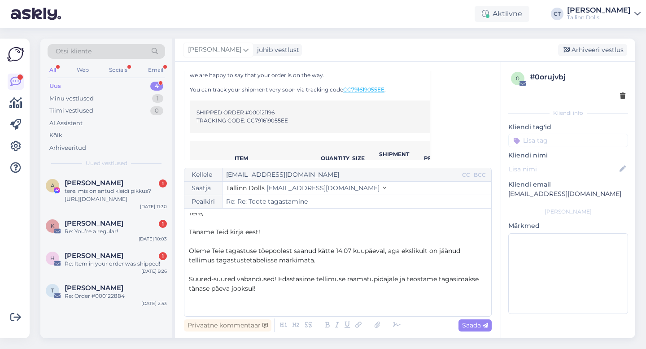
scroll to position [22, 0]
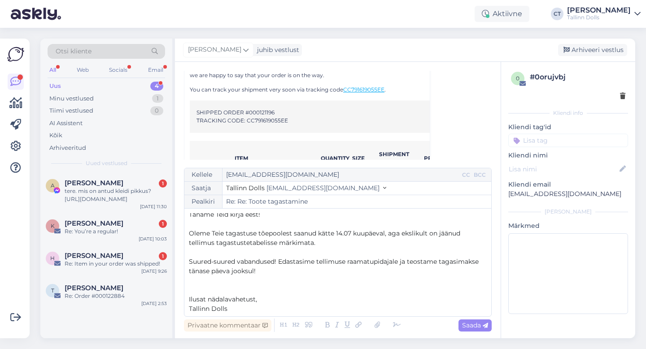
click at [487, 331] on div "Privaatne kommentaar Saada" at bounding box center [338, 325] width 308 height 17
click at [487, 328] on span "Saada" at bounding box center [475, 325] width 26 height 8
type input "Re: Re: Re: Toote tagastamine"
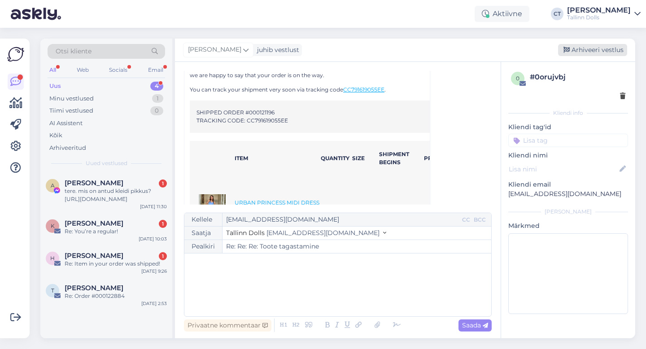
scroll to position [0, 0]
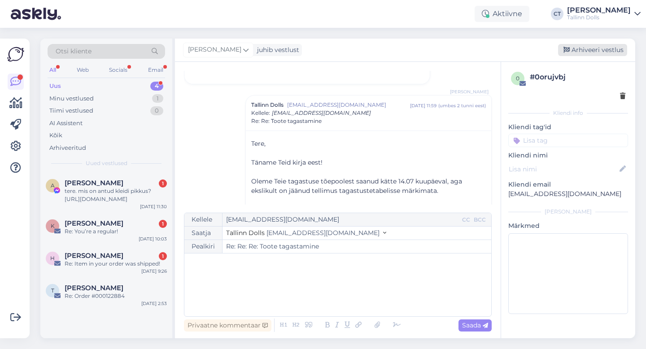
click at [612, 48] on div "Arhiveeri vestlus" at bounding box center [592, 50] width 69 height 12
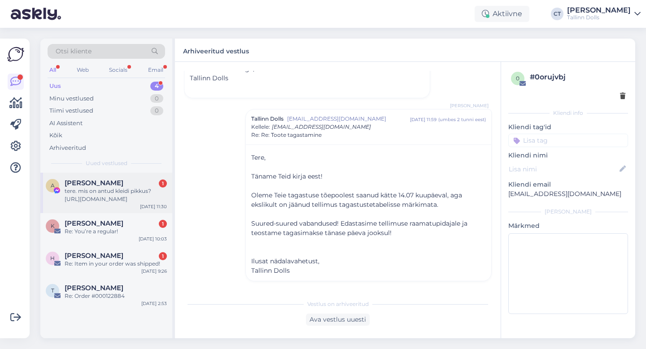
scroll to position [937, 0]
click at [112, 193] on div "tere. mis on antud kleidi pikkus? [URL][DOMAIN_NAME]" at bounding box center [116, 195] width 102 height 16
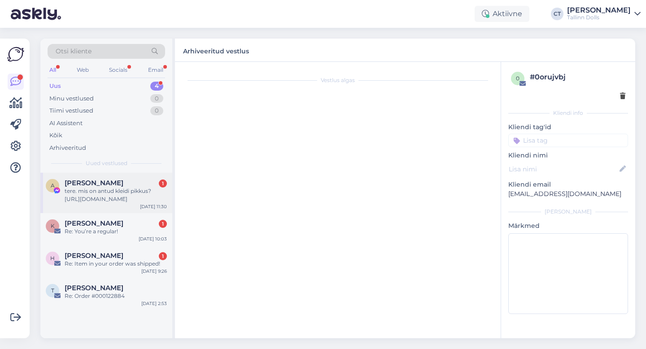
scroll to position [0, 0]
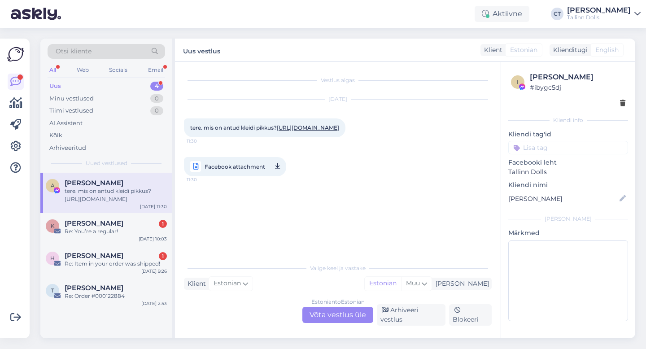
click at [261, 137] on div "tere. mis on antud kleidi pikkus? [URL][DOMAIN_NAME] 11:30" at bounding box center [264, 127] width 161 height 19
click at [95, 216] on div "k [PERSON_NAME] 1 Re: You’re a regular! [DATE] 10:03" at bounding box center [106, 229] width 132 height 32
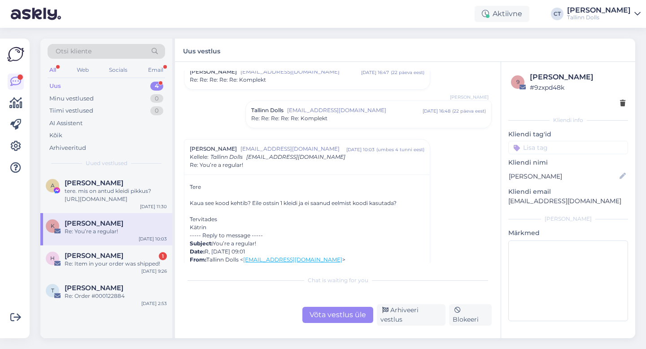
scroll to position [3838, 0]
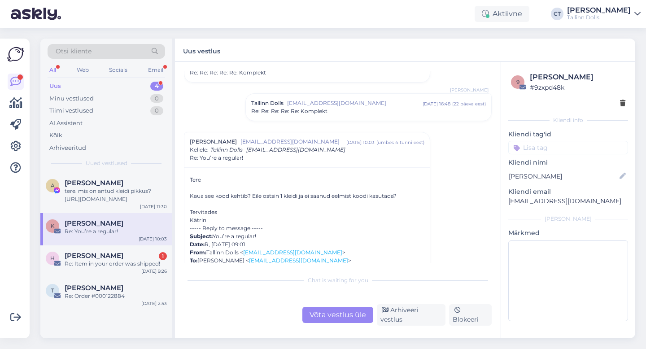
click at [308, 102] on span "[EMAIL_ADDRESS][DOMAIN_NAME]" at bounding box center [354, 103] width 135 height 8
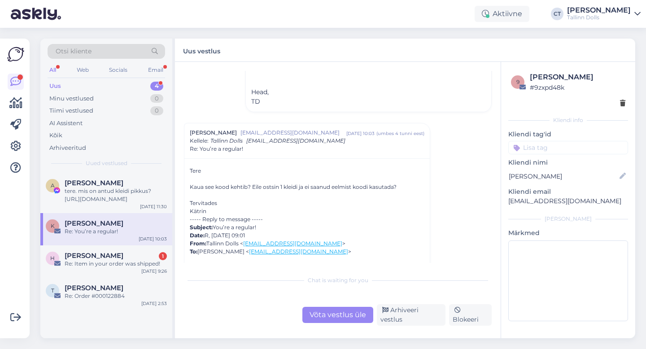
scroll to position [3939, 0]
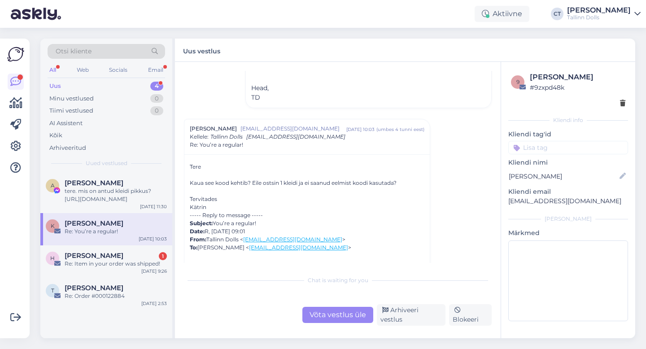
click at [327, 314] on div "Võta vestlus üle" at bounding box center [337, 315] width 71 height 16
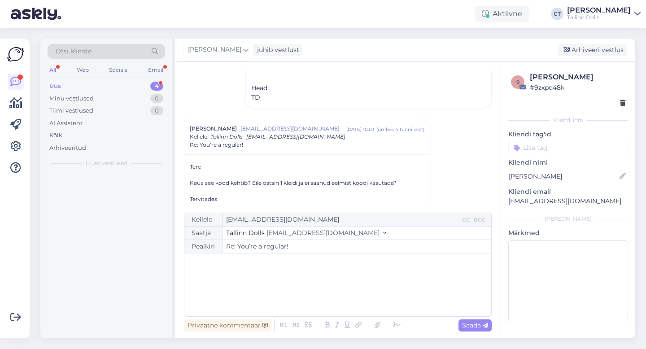
scroll to position [3987, 0]
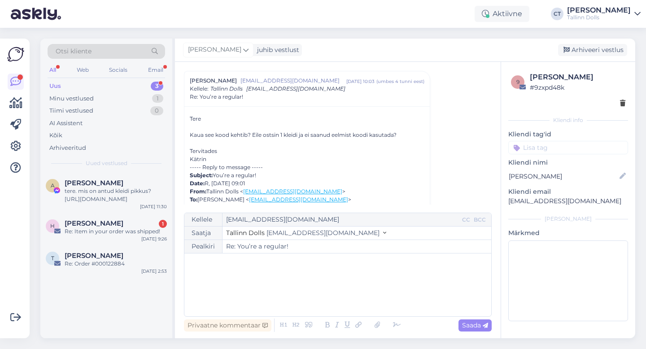
click at [330, 297] on div "﻿" at bounding box center [338, 285] width 298 height 54
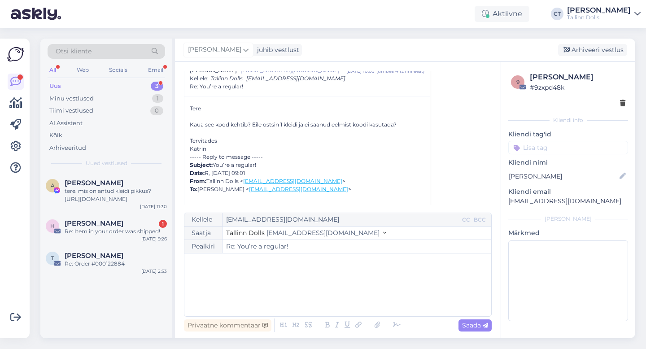
click at [293, 273] on div "﻿" at bounding box center [338, 285] width 298 height 54
click at [303, 275] on div "﻿" at bounding box center [338, 285] width 298 height 54
click at [228, 258] on p "﻿" at bounding box center [338, 262] width 298 height 9
drag, startPoint x: 187, startPoint y: 281, endPoint x: 365, endPoint y: 279, distance: 178.0
click at [365, 279] on div "Kellele [EMAIL_ADDRESS][DOMAIN_NAME] CC BCC Saatja Tallinn Dolls [EMAIL_ADDRESS…" at bounding box center [338, 265] width 308 height 104
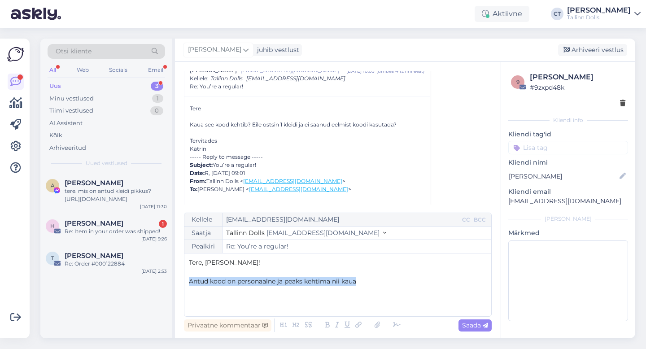
copy span "Antud kood on personaalne ja peaks kehtima nii kaua"
click at [374, 277] on p "Antud kood on personaalne ja peaks kehtima nii kaua" at bounding box center [338, 281] width 298 height 9
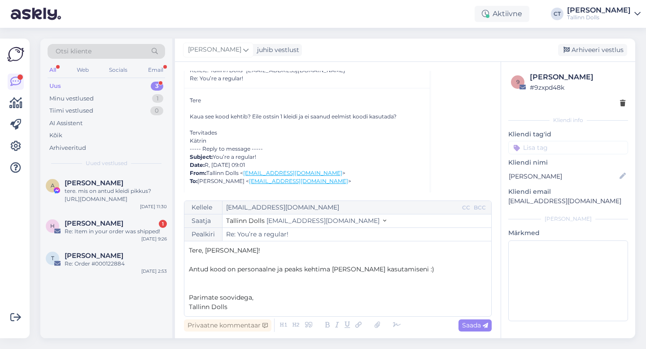
scroll to position [4006, 0]
click at [420, 274] on p "﻿" at bounding box center [338, 278] width 298 height 9
click at [426, 267] on p "Antud kood on personaalne ja peaks kehtima [PERSON_NAME] kasutamiseni :)" at bounding box center [338, 269] width 298 height 9
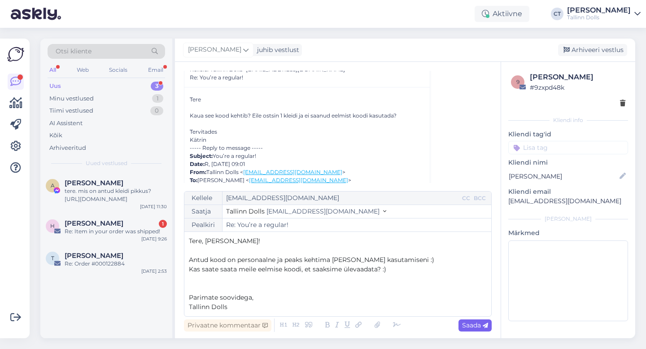
click at [470, 325] on span "Saada" at bounding box center [475, 325] width 26 height 8
type input "Re: Re: You’re a regular!"
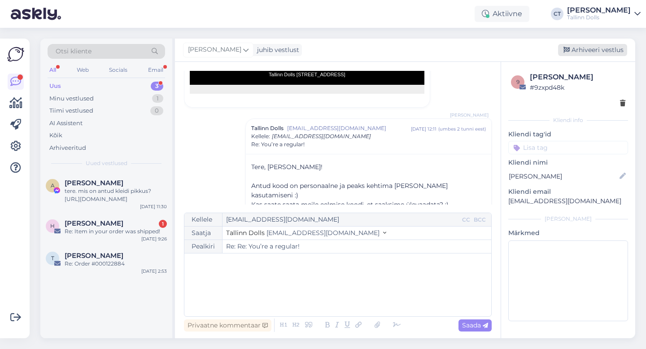
click at [595, 52] on div "Arhiveeri vestlus" at bounding box center [592, 50] width 69 height 12
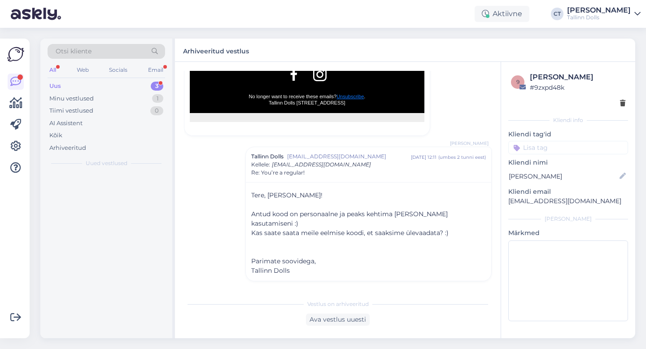
scroll to position [5183, 0]
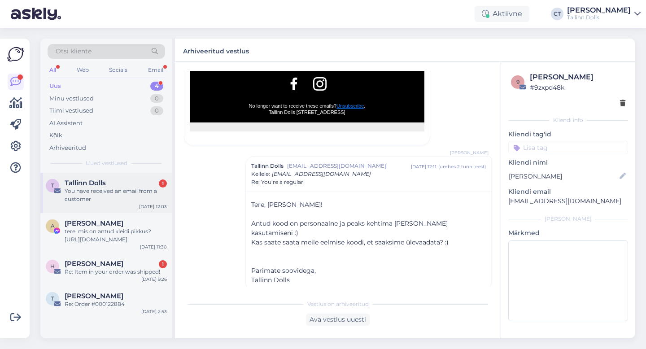
click at [119, 190] on div "You have received an email from a customer" at bounding box center [116, 195] width 102 height 16
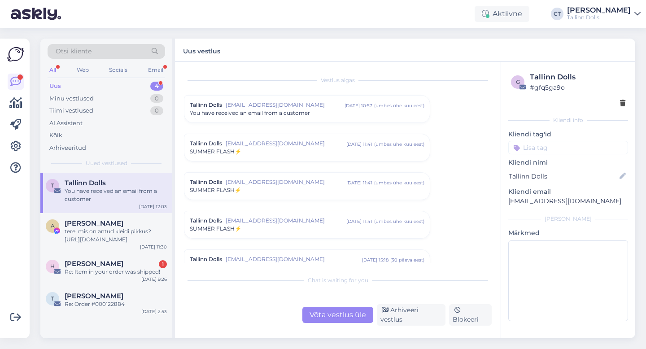
scroll to position [3709, 0]
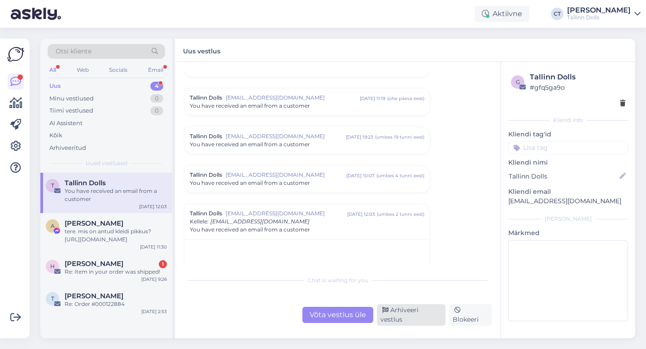
click at [405, 316] on div "Arhiveeri vestlus" at bounding box center [411, 315] width 69 height 22
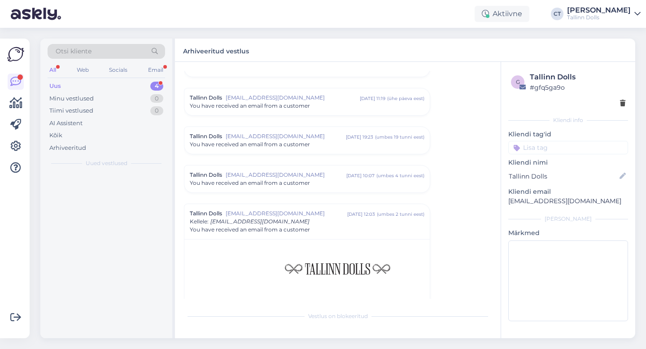
scroll to position [3841, 0]
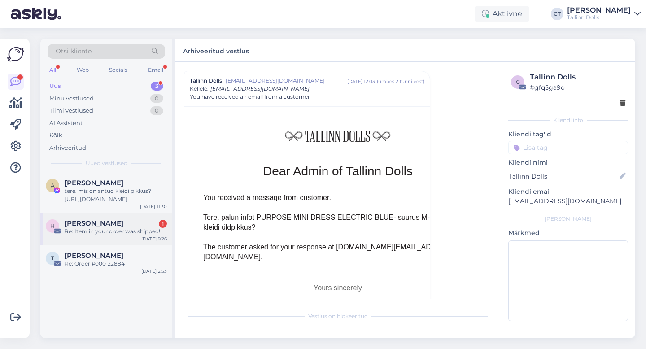
click at [115, 226] on div "[PERSON_NAME] S 1" at bounding box center [116, 223] width 102 height 8
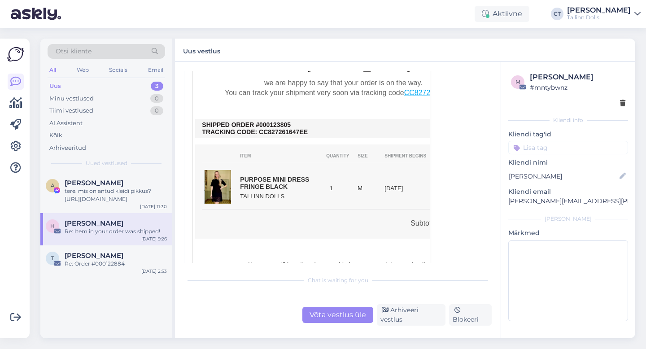
scroll to position [231, 0]
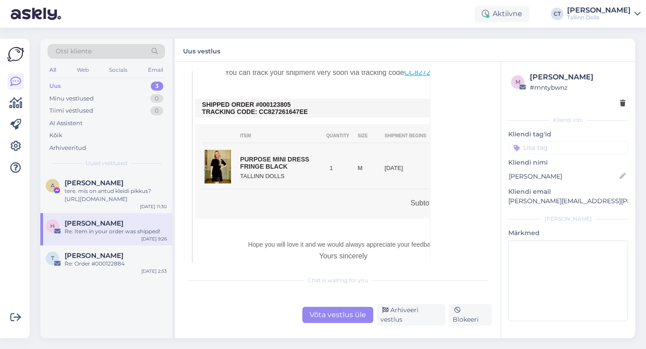
drag, startPoint x: 300, startPoint y: 105, endPoint x: 266, endPoint y: 104, distance: 34.1
click at [266, 104] on td "SHIPPED ORDER #000123805 TRACKING CODE: CC827261647EE" at bounding box center [343, 108] width 282 height 14
copy td "0123805"
click at [76, 81] on div "Uus 3" at bounding box center [106, 86] width 117 height 13
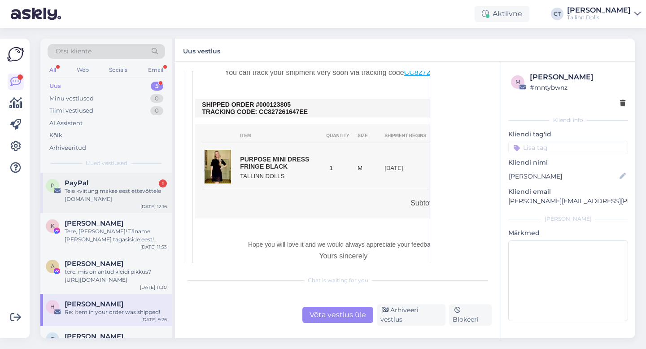
click at [117, 182] on div "PayPal 1" at bounding box center [116, 183] width 102 height 8
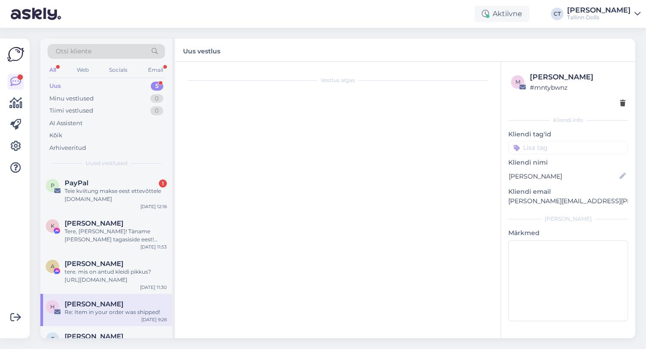
scroll to position [3709, 0]
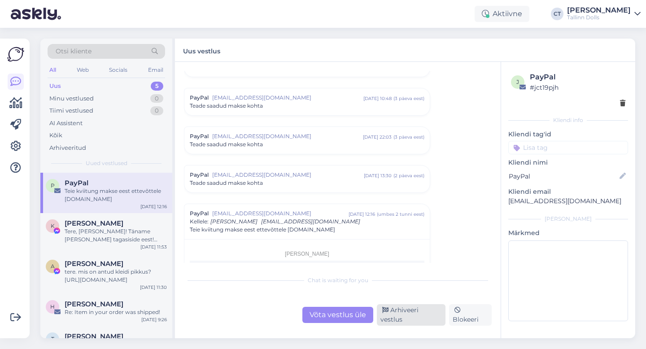
click at [435, 316] on div "Arhiveeri vestlus" at bounding box center [411, 315] width 69 height 22
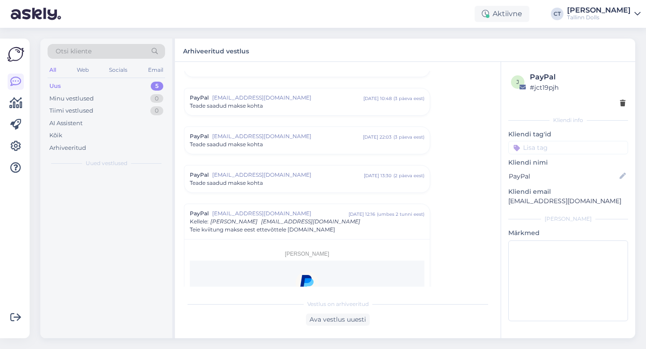
scroll to position [3841, 0]
